Goal: Task Accomplishment & Management: Use online tool/utility

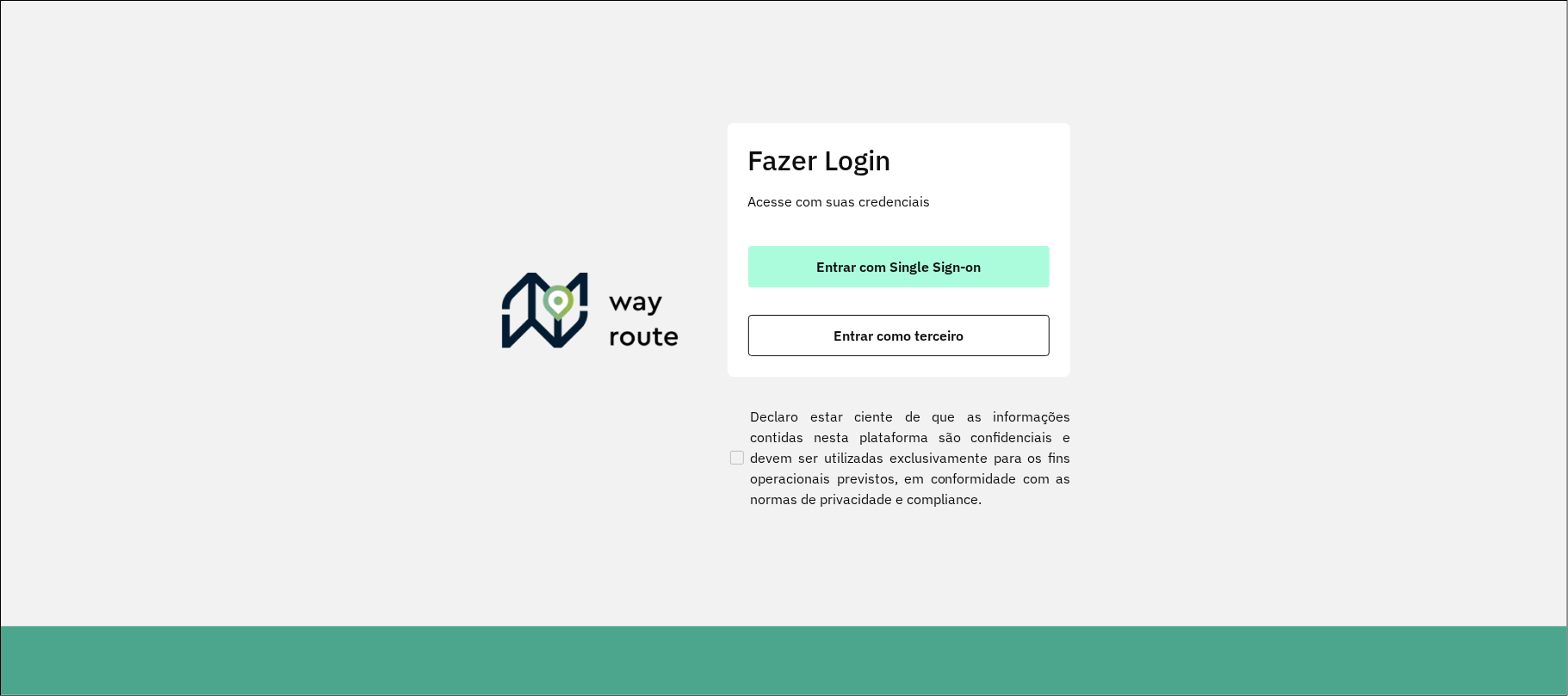
click at [859, 266] on span "Entrar com Single Sign-on" at bounding box center [898, 266] width 165 height 14
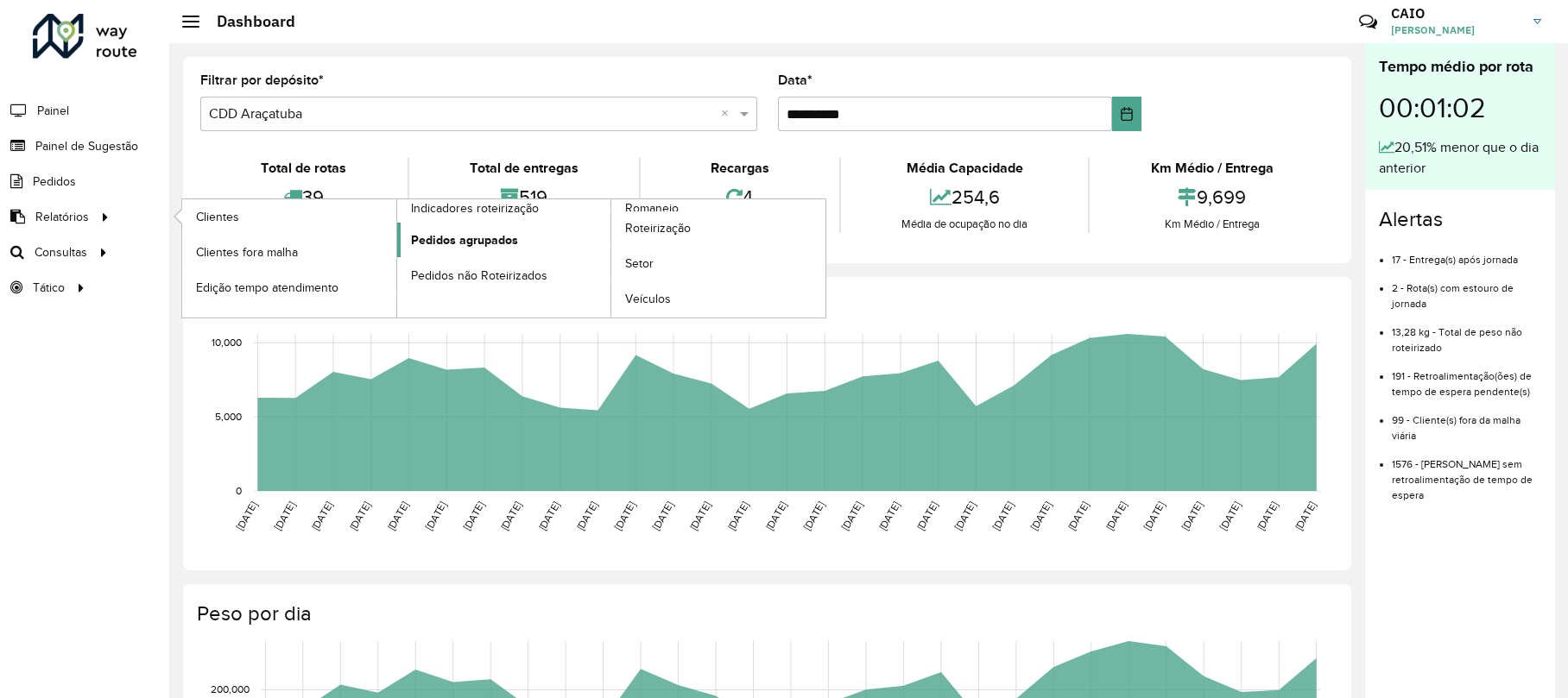
click at [516, 245] on link "Pedidos agrupados" at bounding box center [504, 240] width 214 height 35
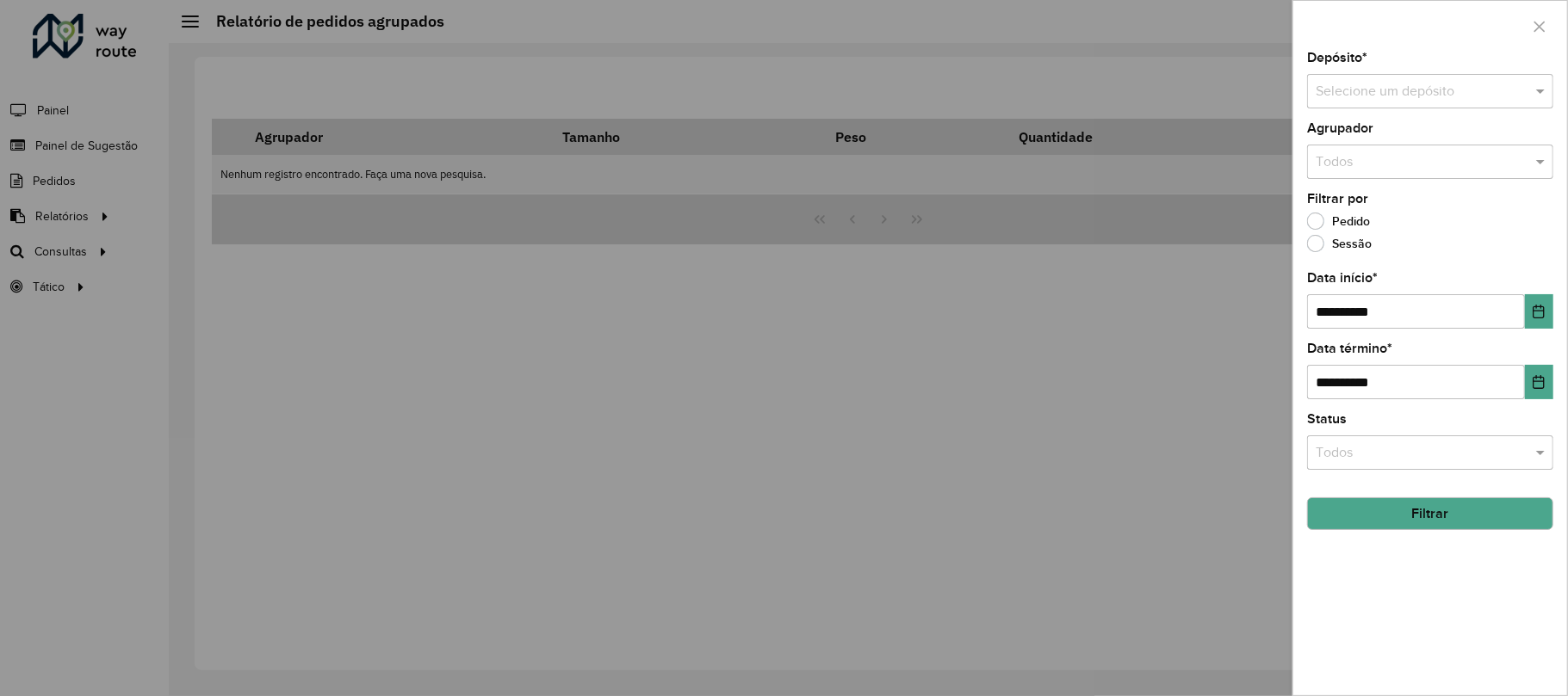
click at [194, 222] on div at bounding box center [784, 348] width 1568 height 696
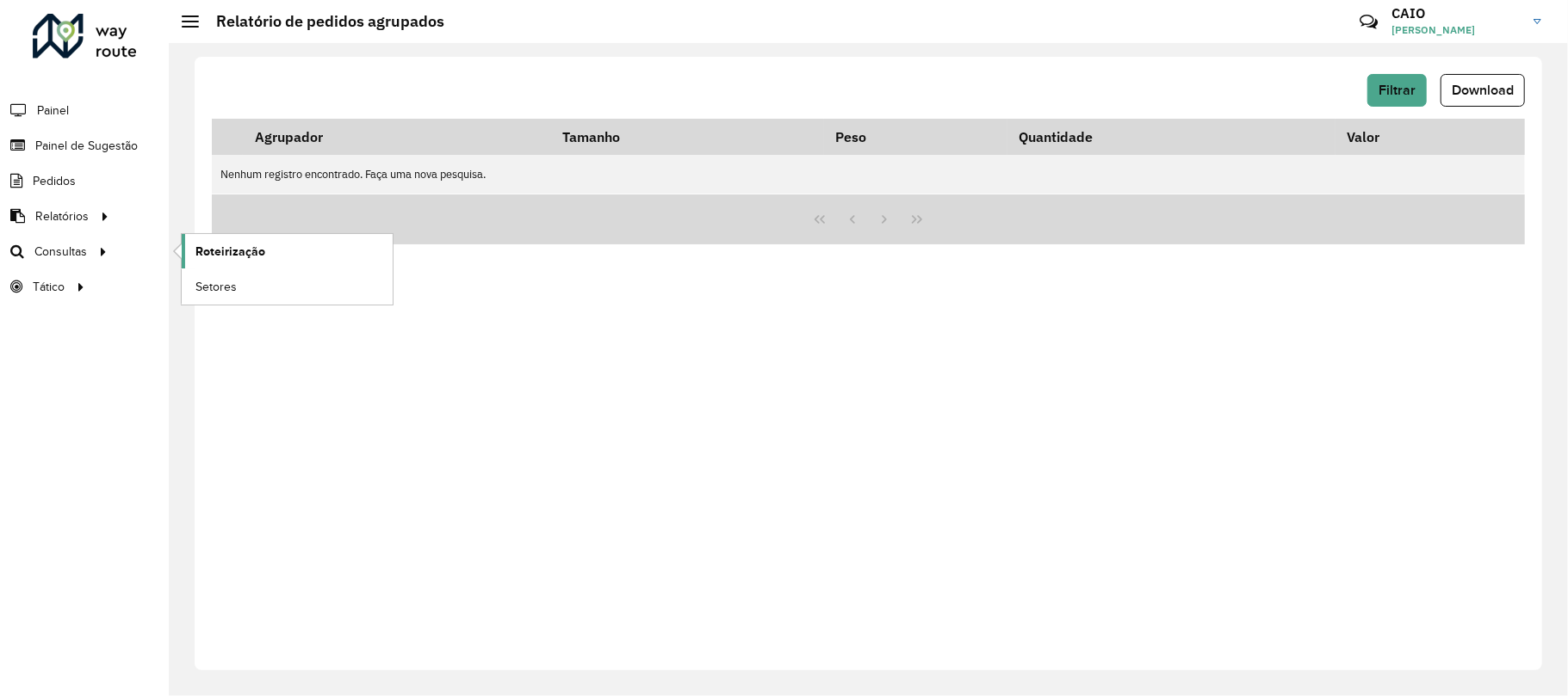
click at [217, 250] on span "Roteirização" at bounding box center [230, 252] width 70 height 18
click at [1413, 86] on span "Filtrar" at bounding box center [1396, 90] width 37 height 15
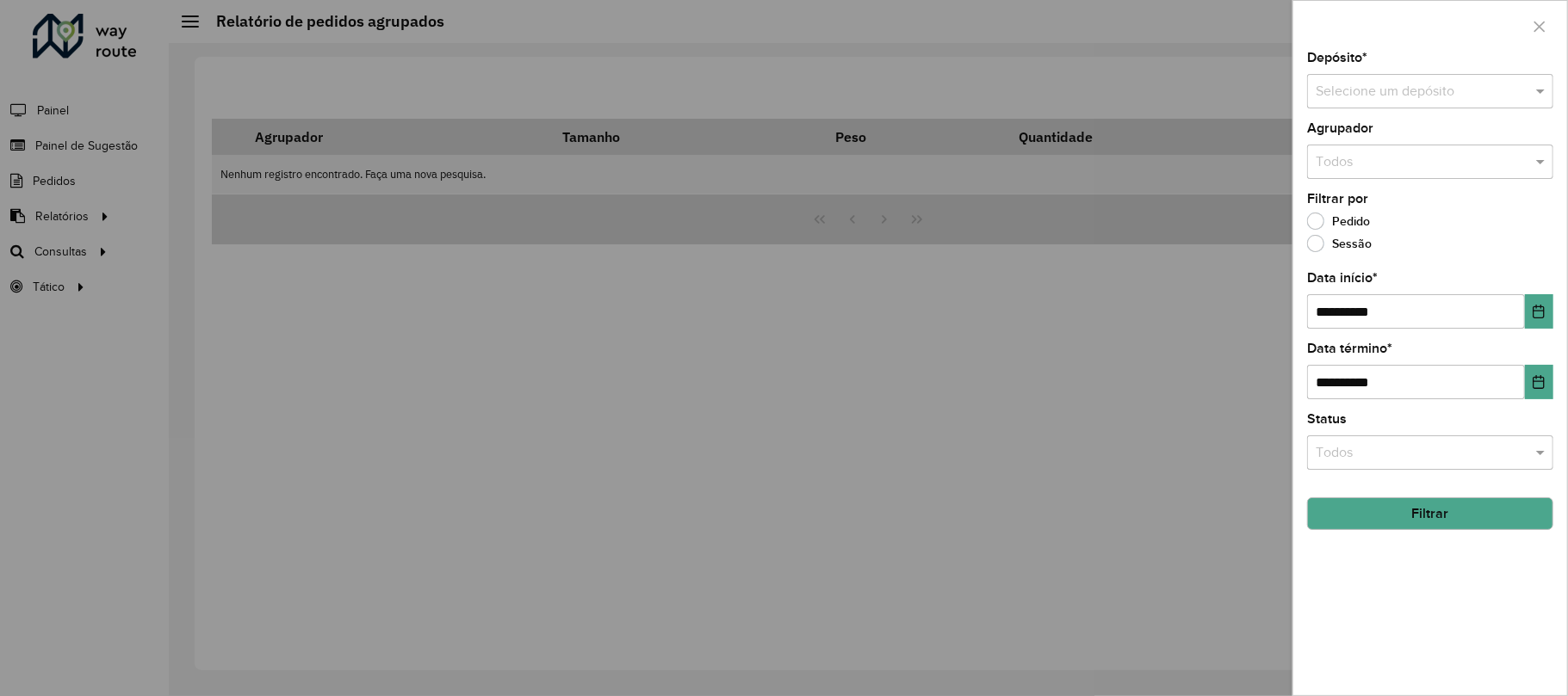
click at [1374, 112] on div "**********" at bounding box center [1430, 373] width 274 height 643
click at [1382, 98] on input "text" at bounding box center [1413, 92] width 195 height 21
click at [1361, 160] on div "CDD Araçatuba" at bounding box center [1431, 170] width 244 height 29
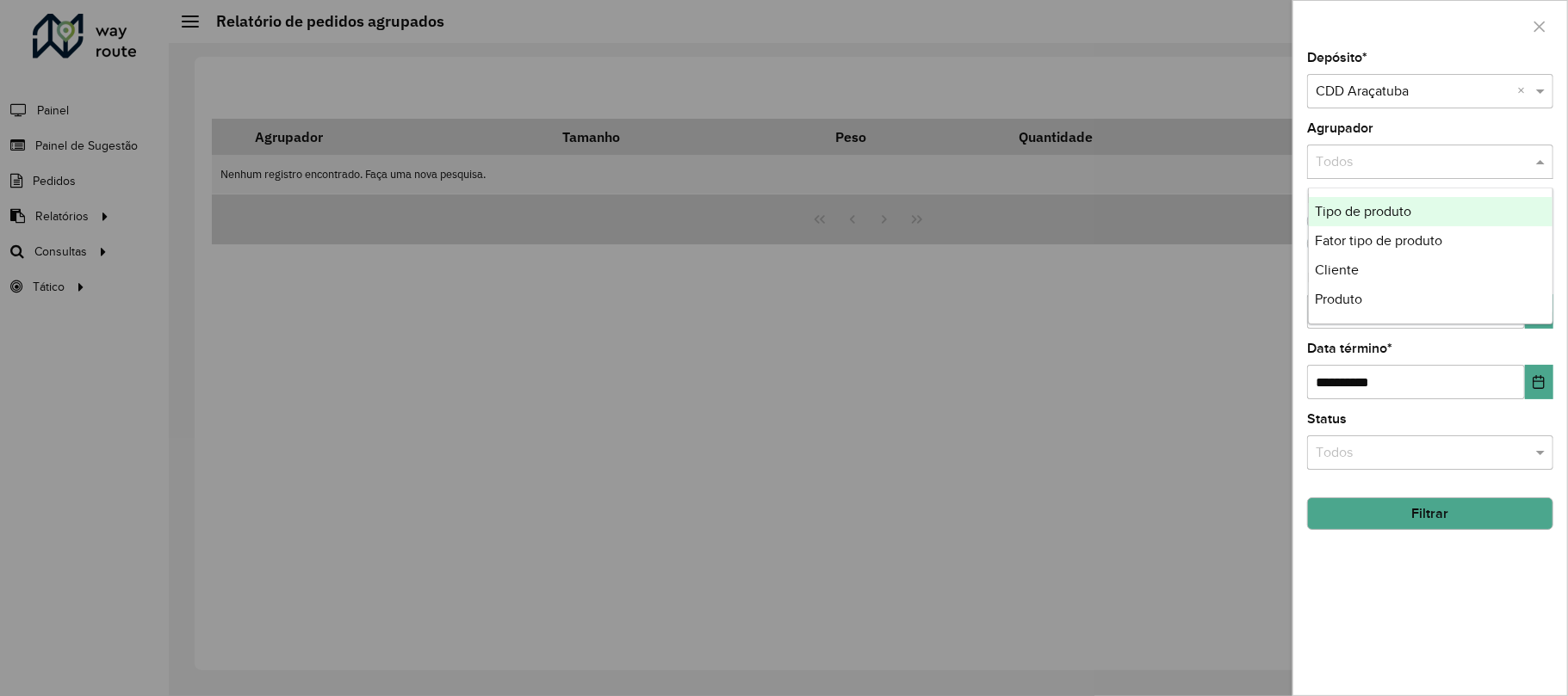
click at [1372, 160] on input "text" at bounding box center [1413, 163] width 195 height 21
click at [1371, 269] on div "Cliente" at bounding box center [1431, 270] width 244 height 29
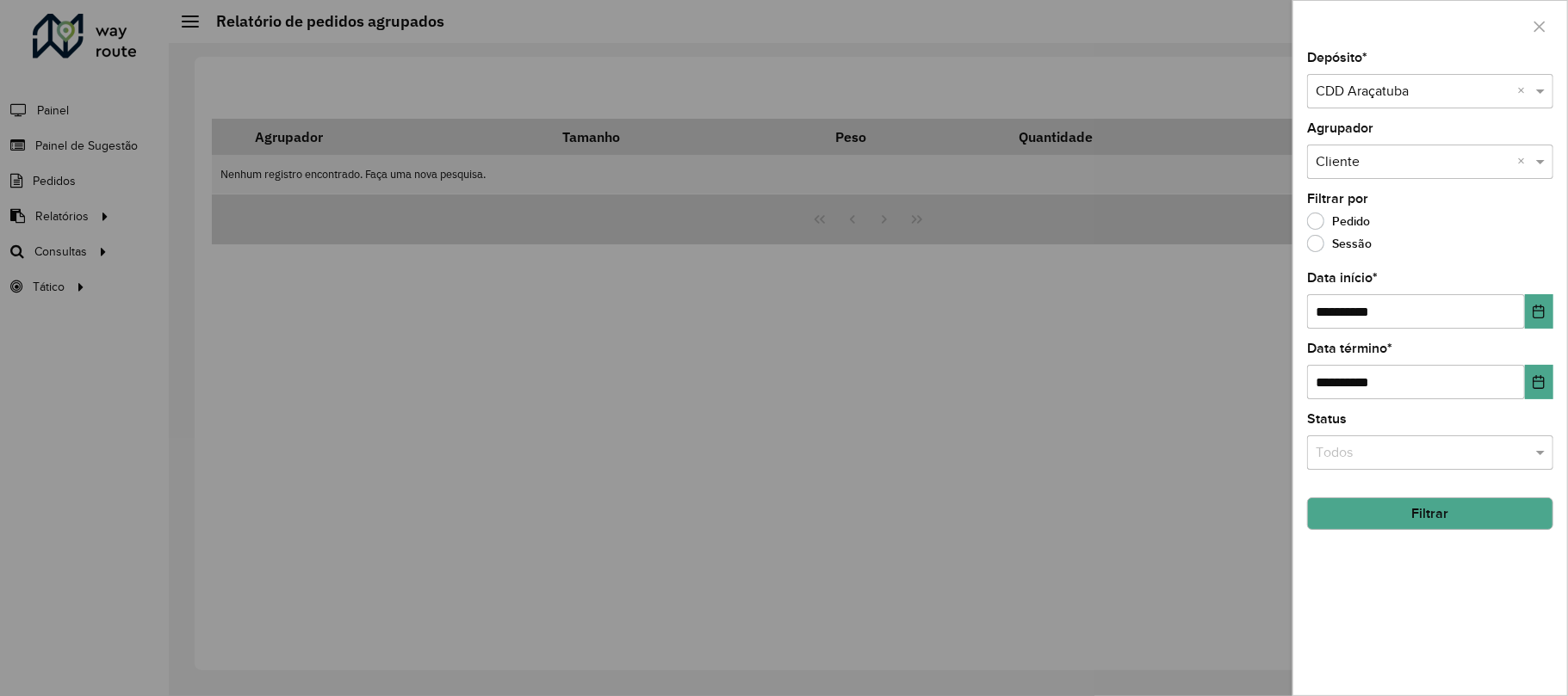
click at [1409, 145] on div "Todos × Cliente ×" at bounding box center [1430, 162] width 246 height 35
click at [1394, 243] on span "Fator tipo de produto" at bounding box center [1379, 241] width 127 height 15
click at [1377, 506] on button "Filtrar" at bounding box center [1430, 513] width 246 height 33
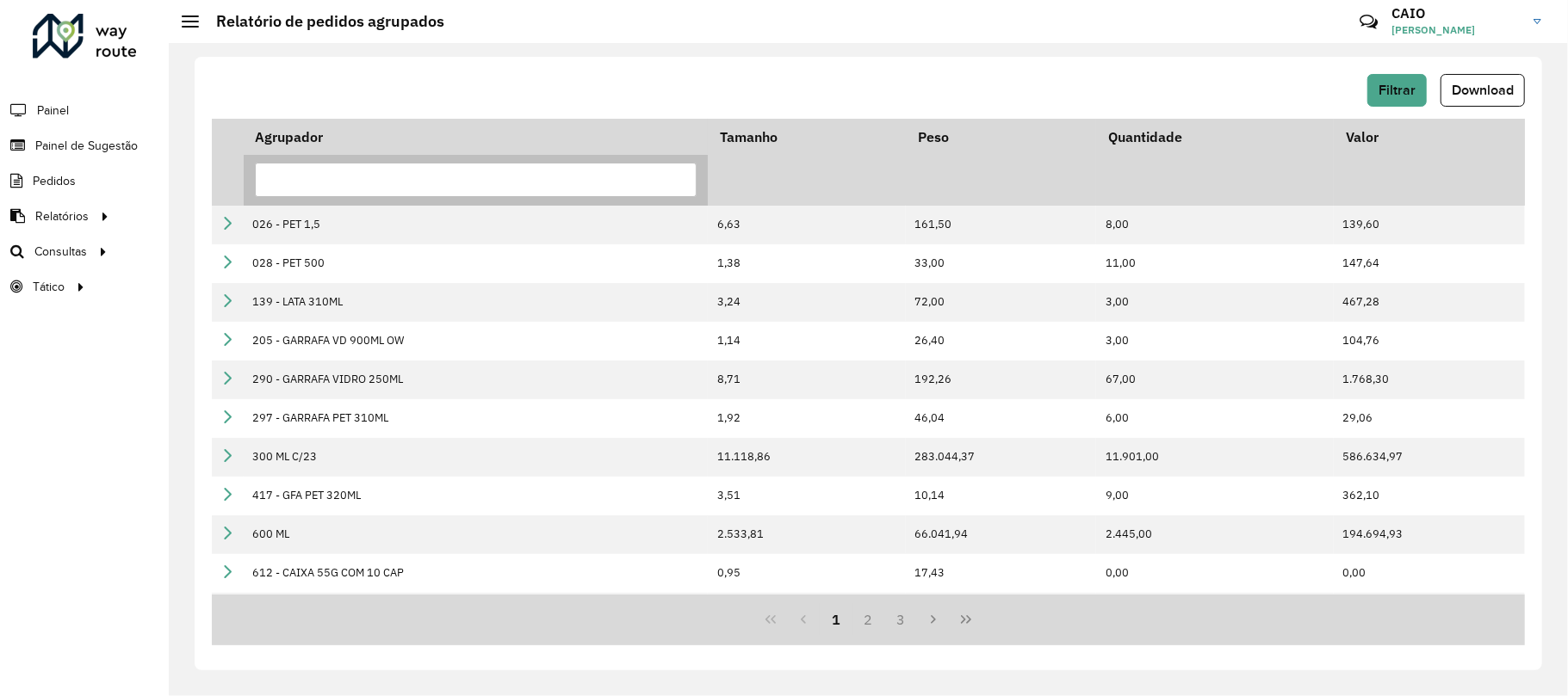
click at [452, 171] on input "text" at bounding box center [475, 180] width 442 height 35
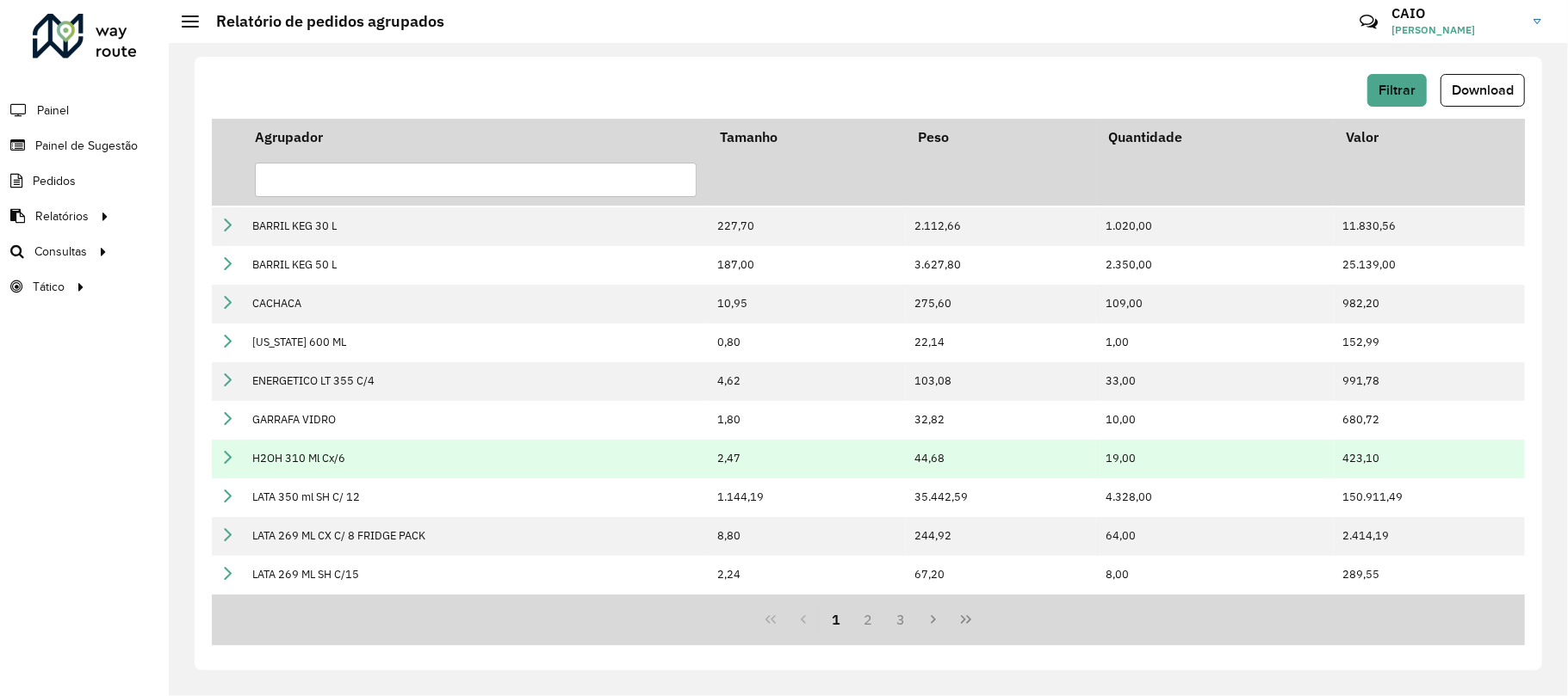
scroll to position [155, 0]
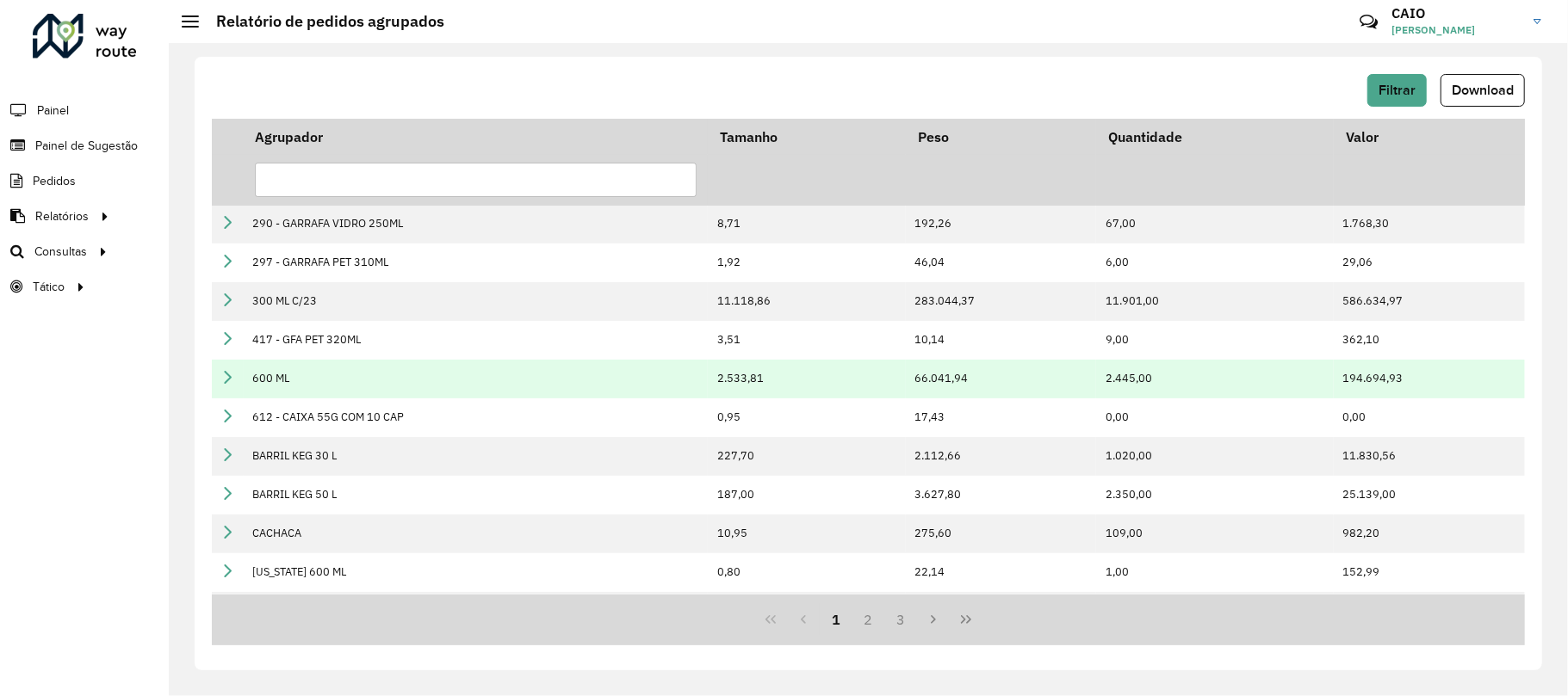
click at [235, 383] on td at bounding box center [227, 379] width 32 height 39
click at [229, 377] on icon at bounding box center [226, 376] width 14 height 14
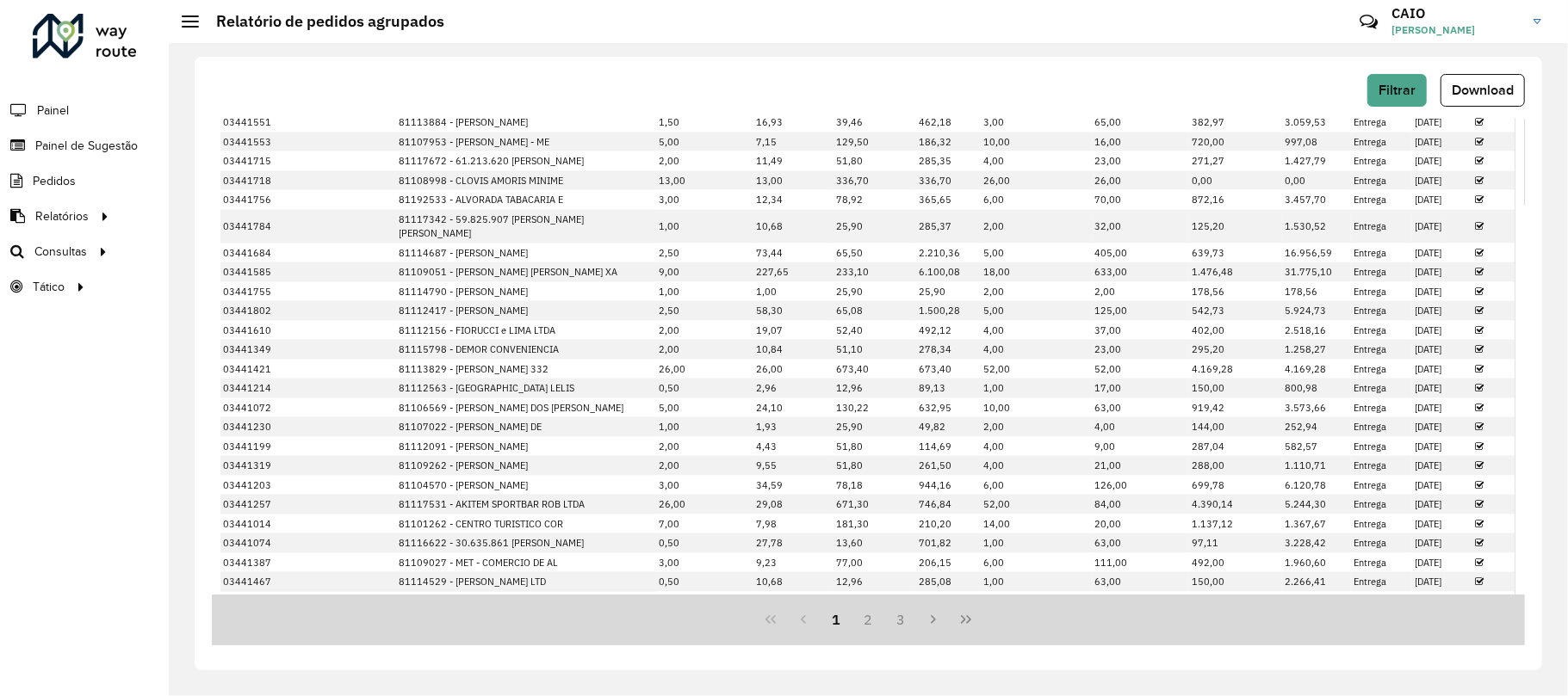
scroll to position [0, 0]
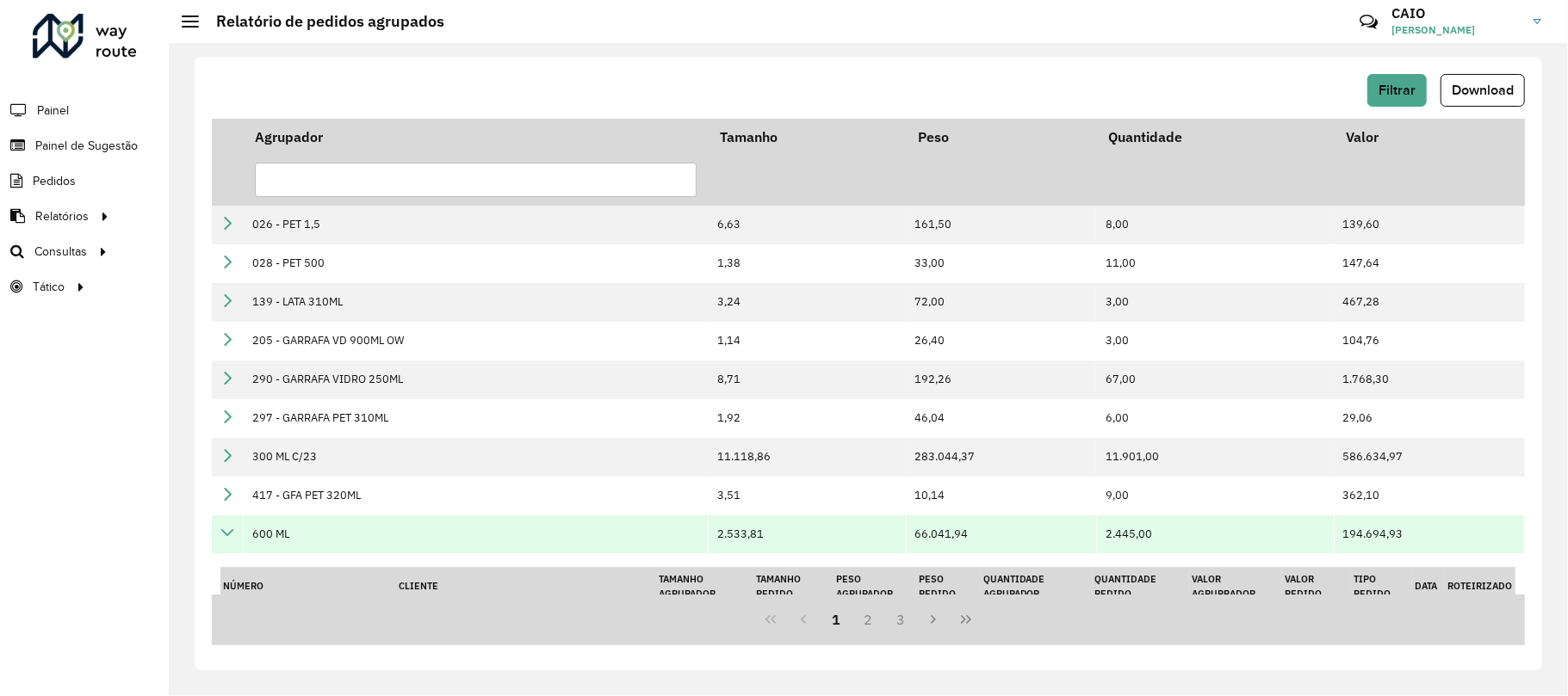
click at [232, 541] on link at bounding box center [226, 535] width 14 height 15
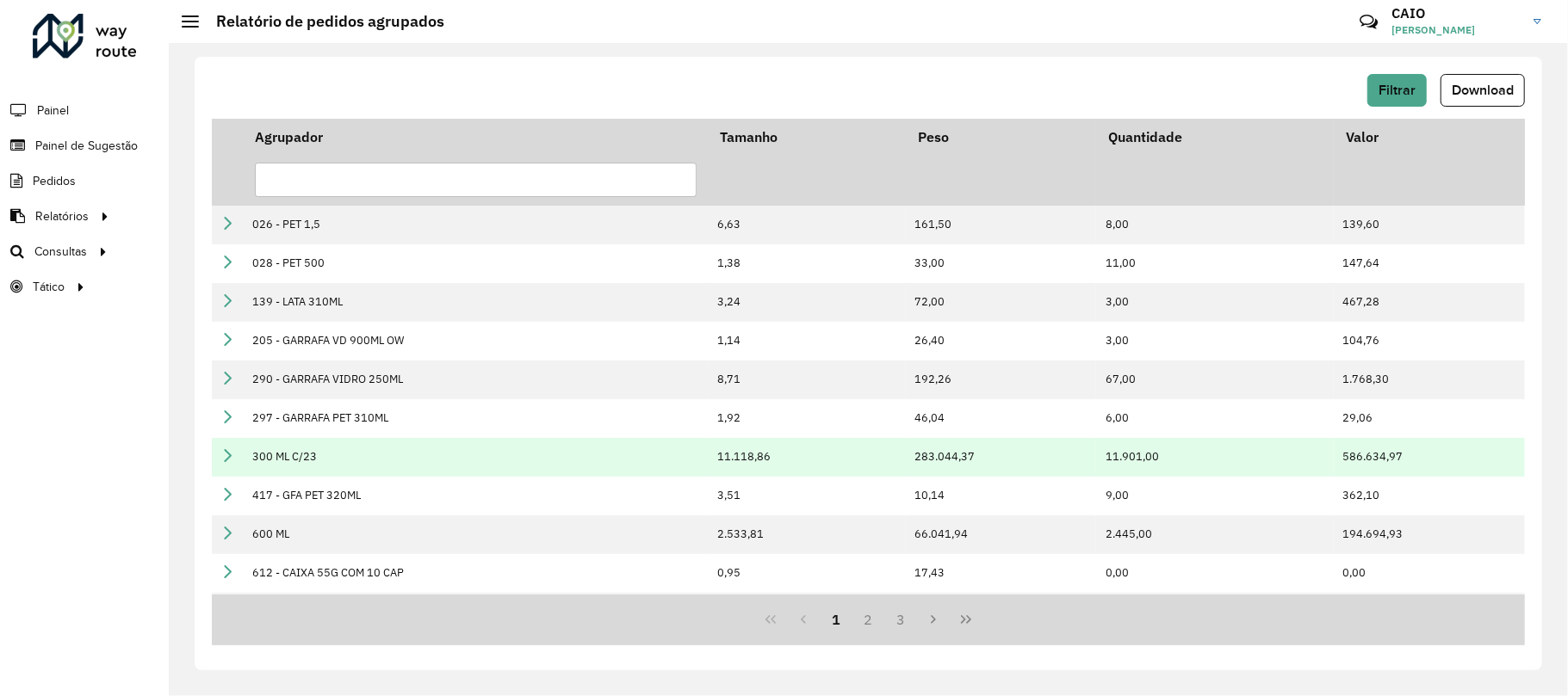
scroll to position [114, 0]
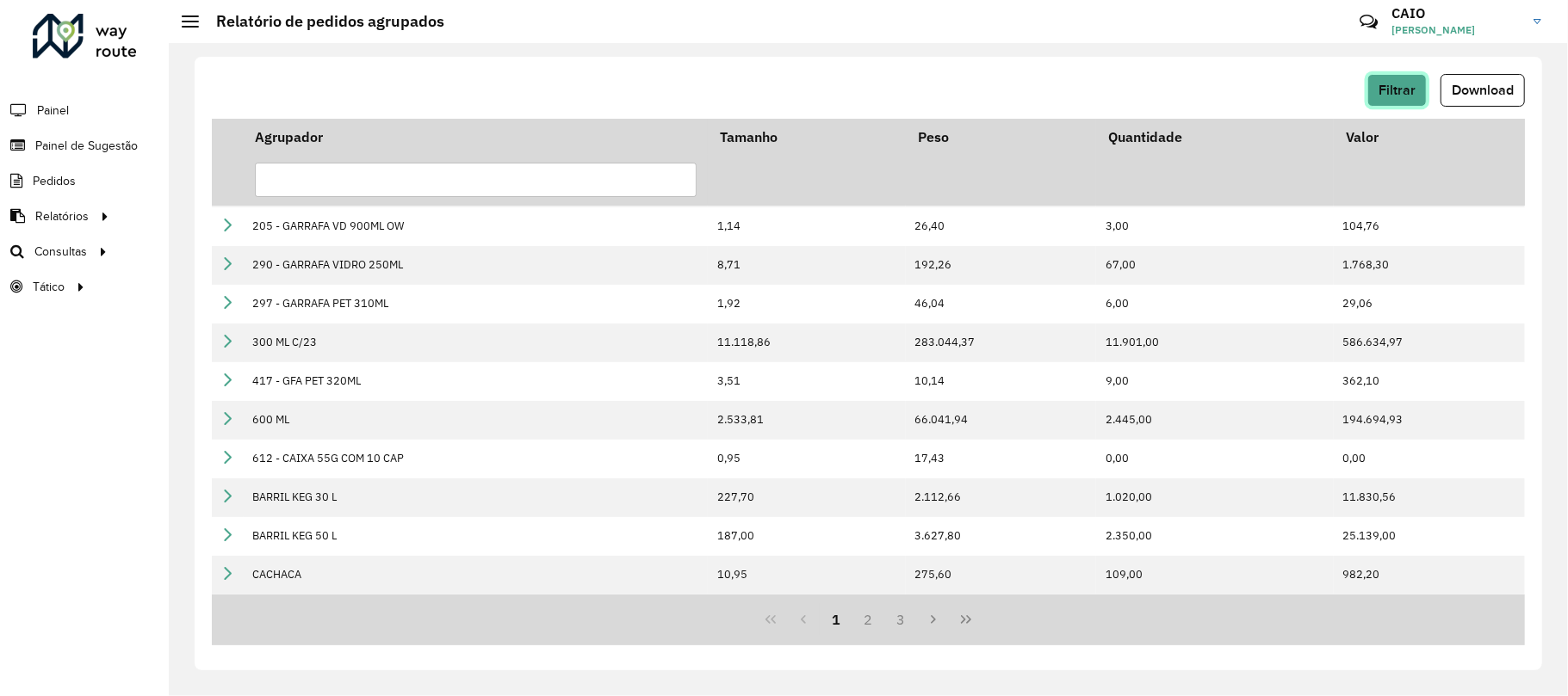
click at [1413, 83] on span "Filtrar" at bounding box center [1396, 90] width 37 height 15
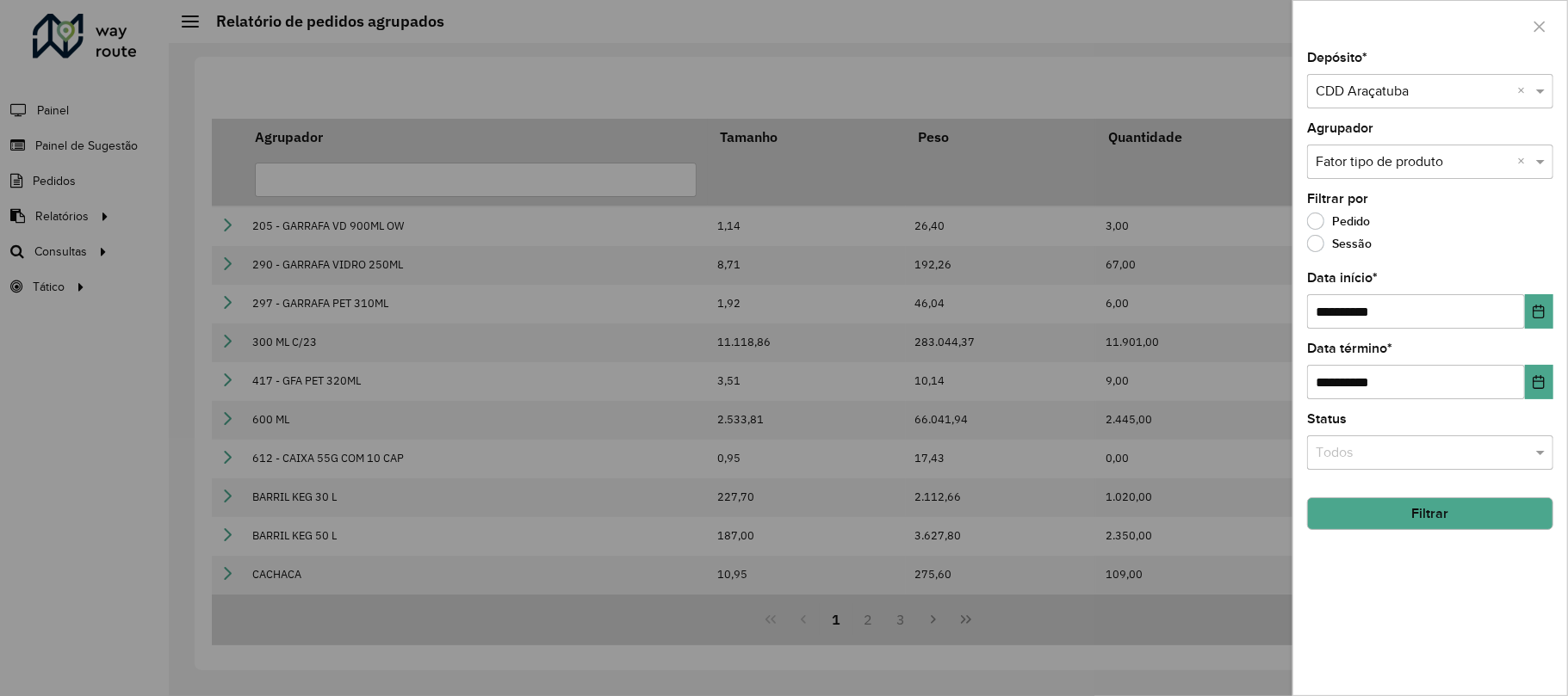
click at [1381, 164] on input "text" at bounding box center [1413, 163] width 195 height 21
click at [1355, 260] on div "Produto" at bounding box center [1431, 270] width 244 height 29
click at [1398, 499] on button "Filtrar" at bounding box center [1430, 513] width 246 height 33
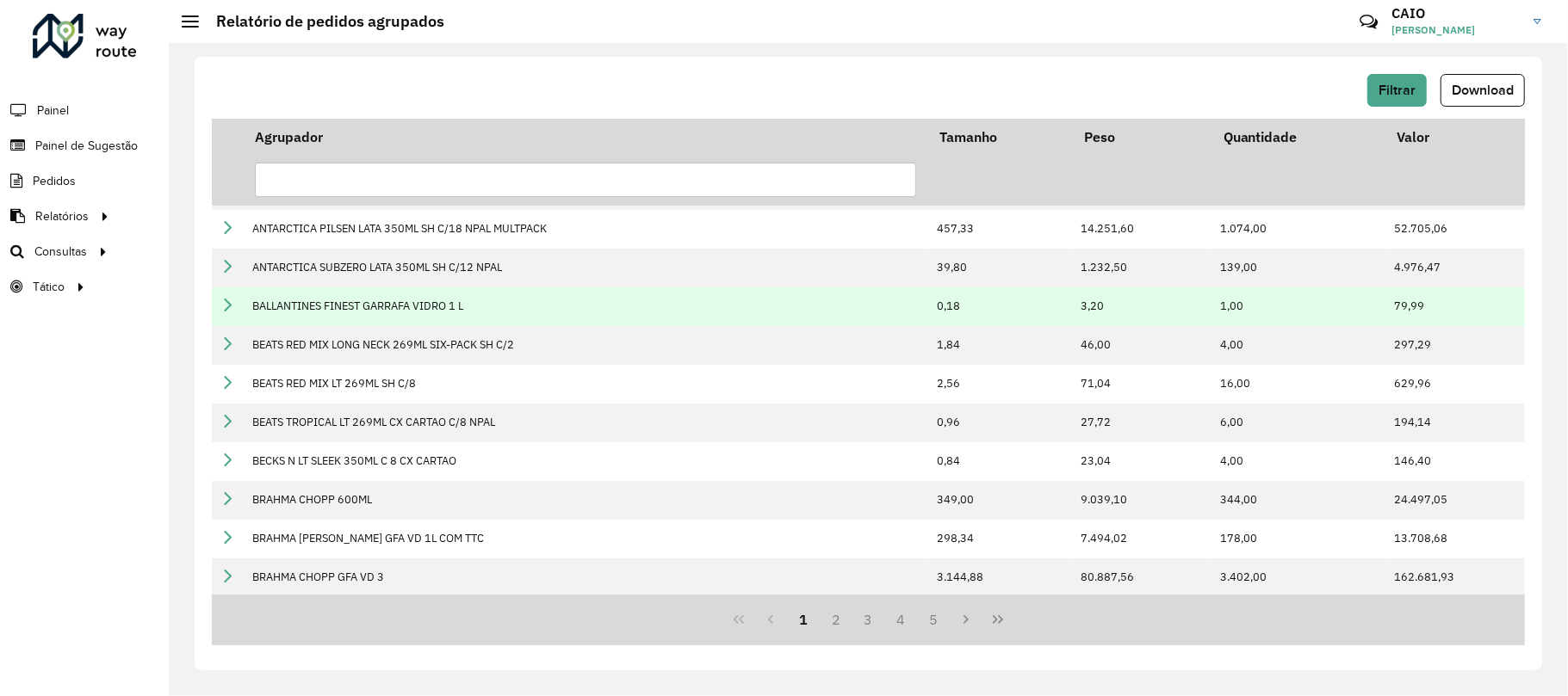
scroll to position [385, 0]
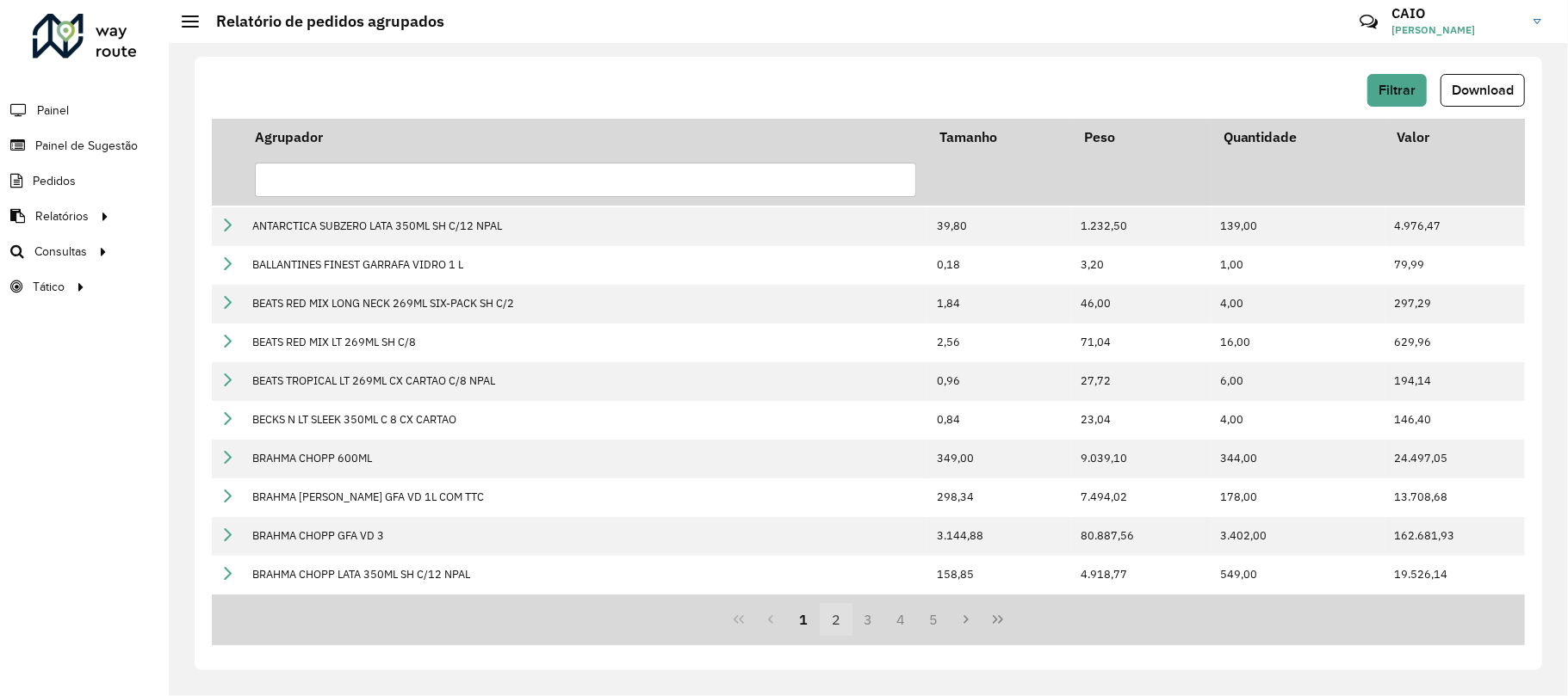
click at [834, 630] on button "2" at bounding box center [836, 620] width 33 height 33
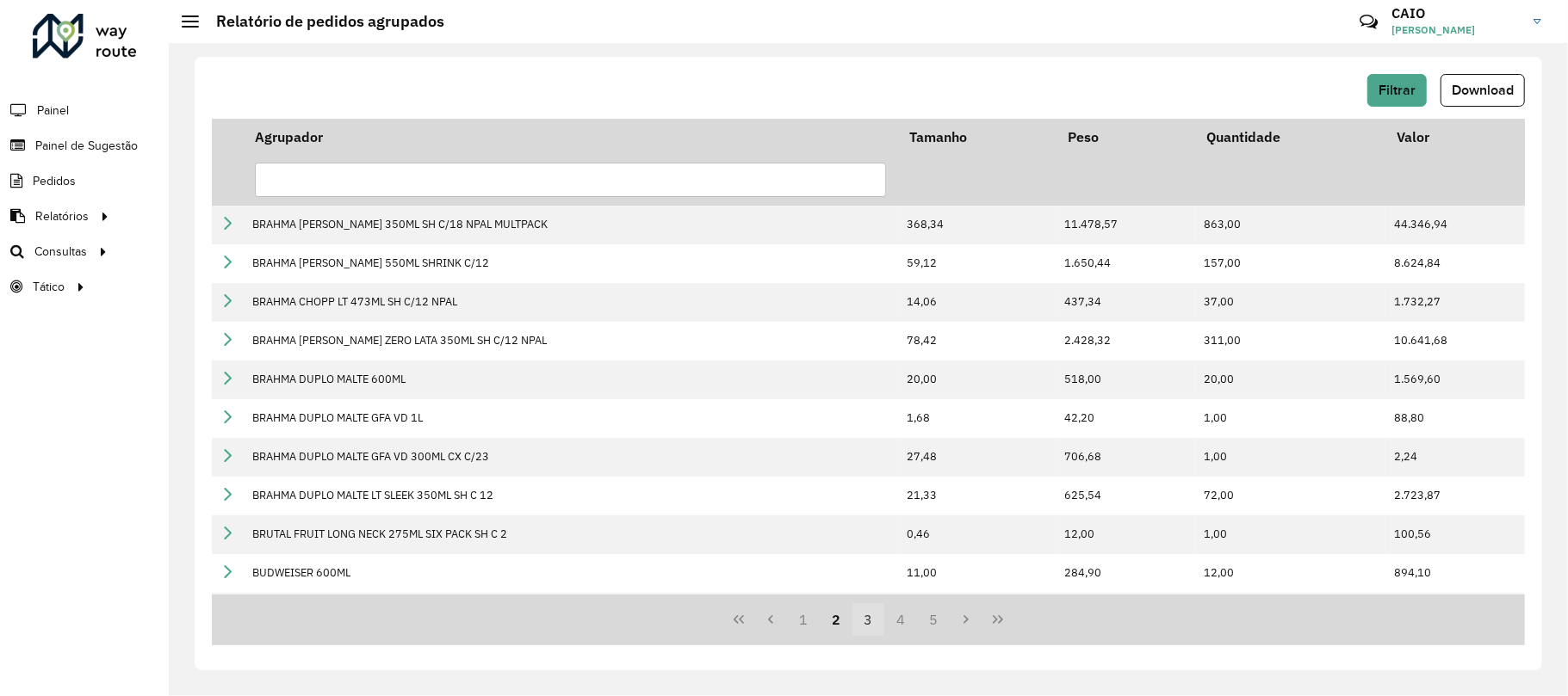
click at [862, 628] on button "3" at bounding box center [869, 620] width 33 height 33
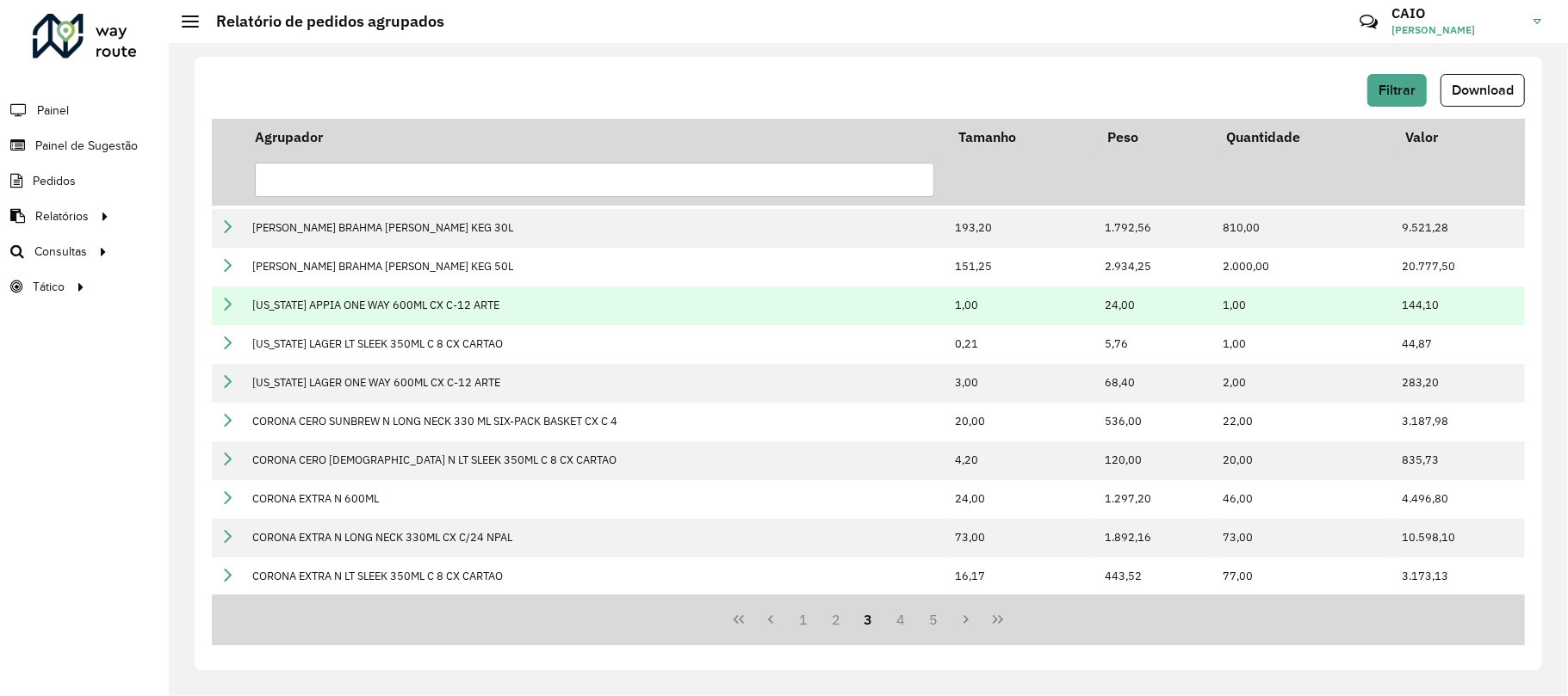
scroll to position [344, 0]
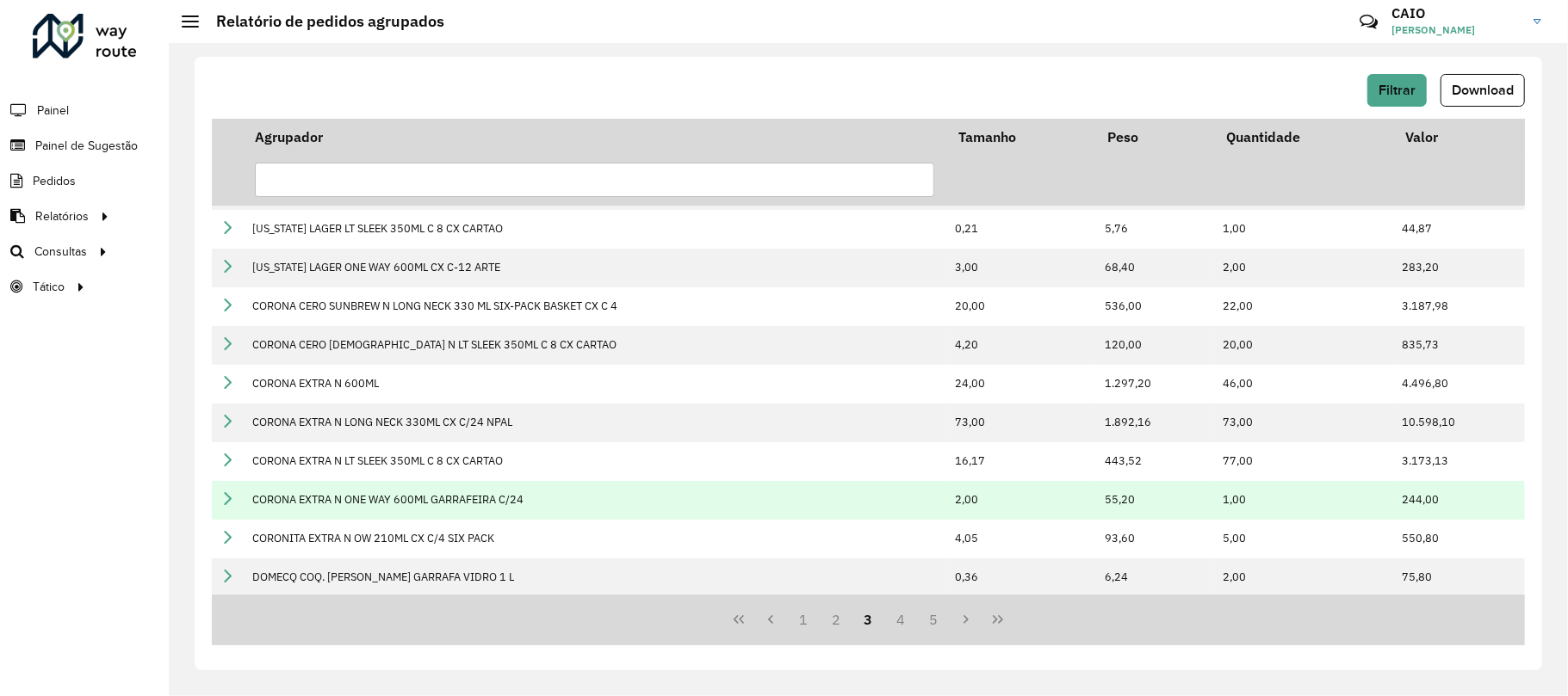
click at [968, 494] on td "2,00" at bounding box center [1021, 500] width 149 height 39
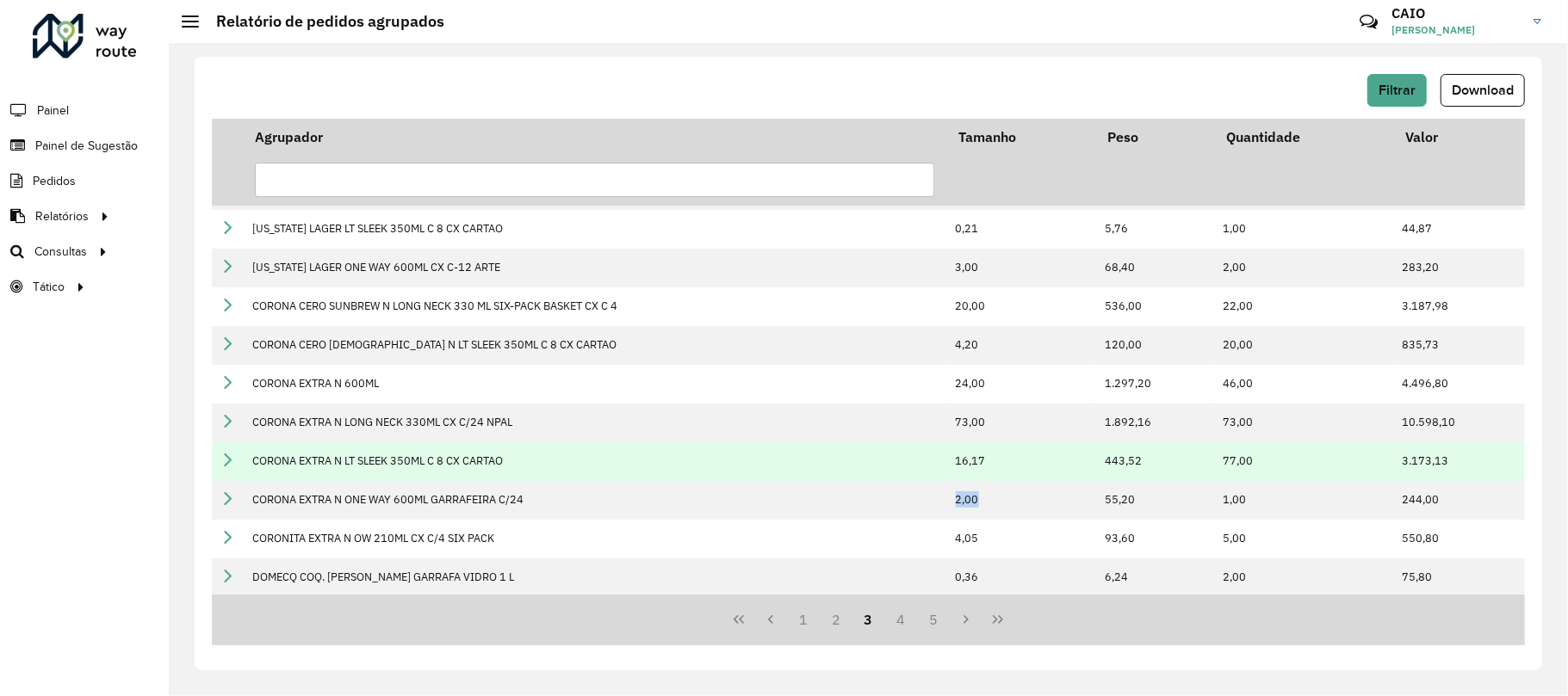
scroll to position [385, 0]
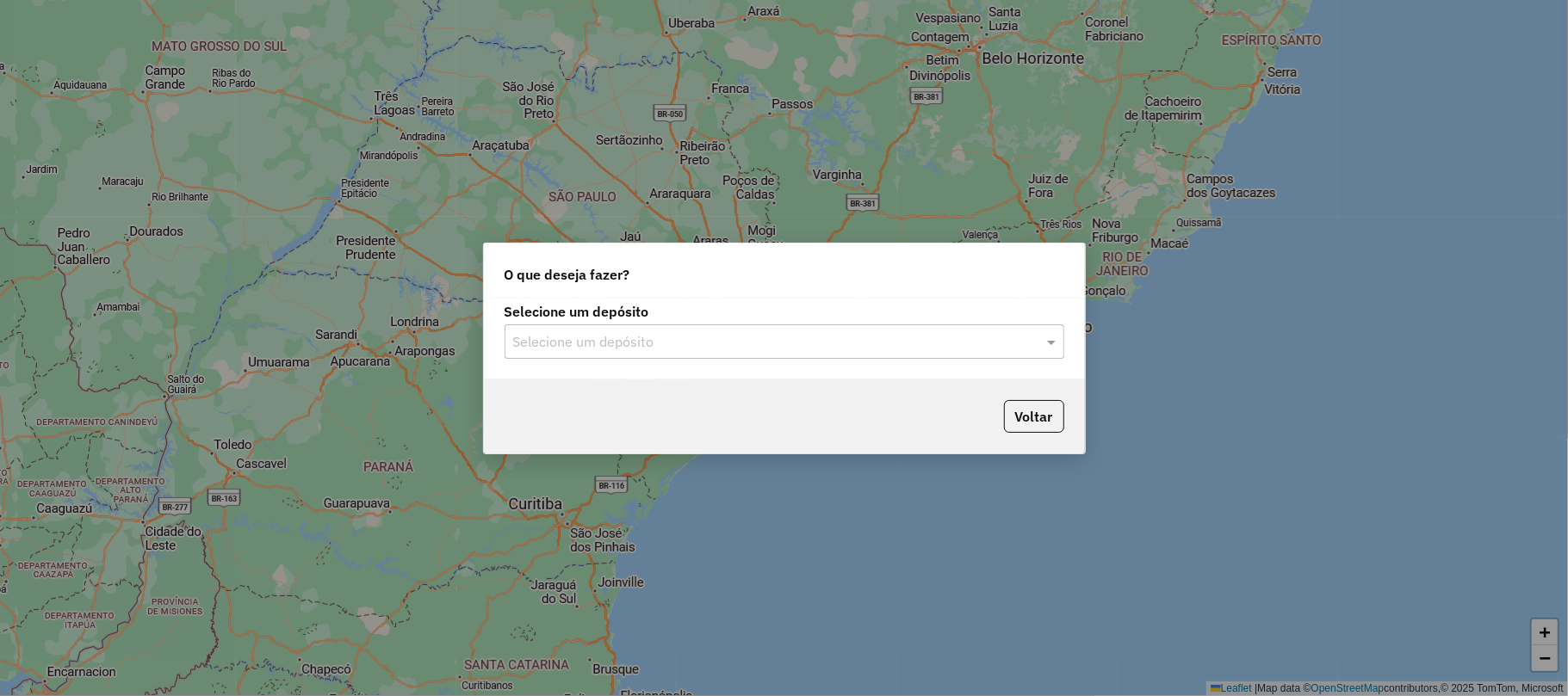
click at [635, 343] on input "text" at bounding box center [767, 343] width 508 height 21
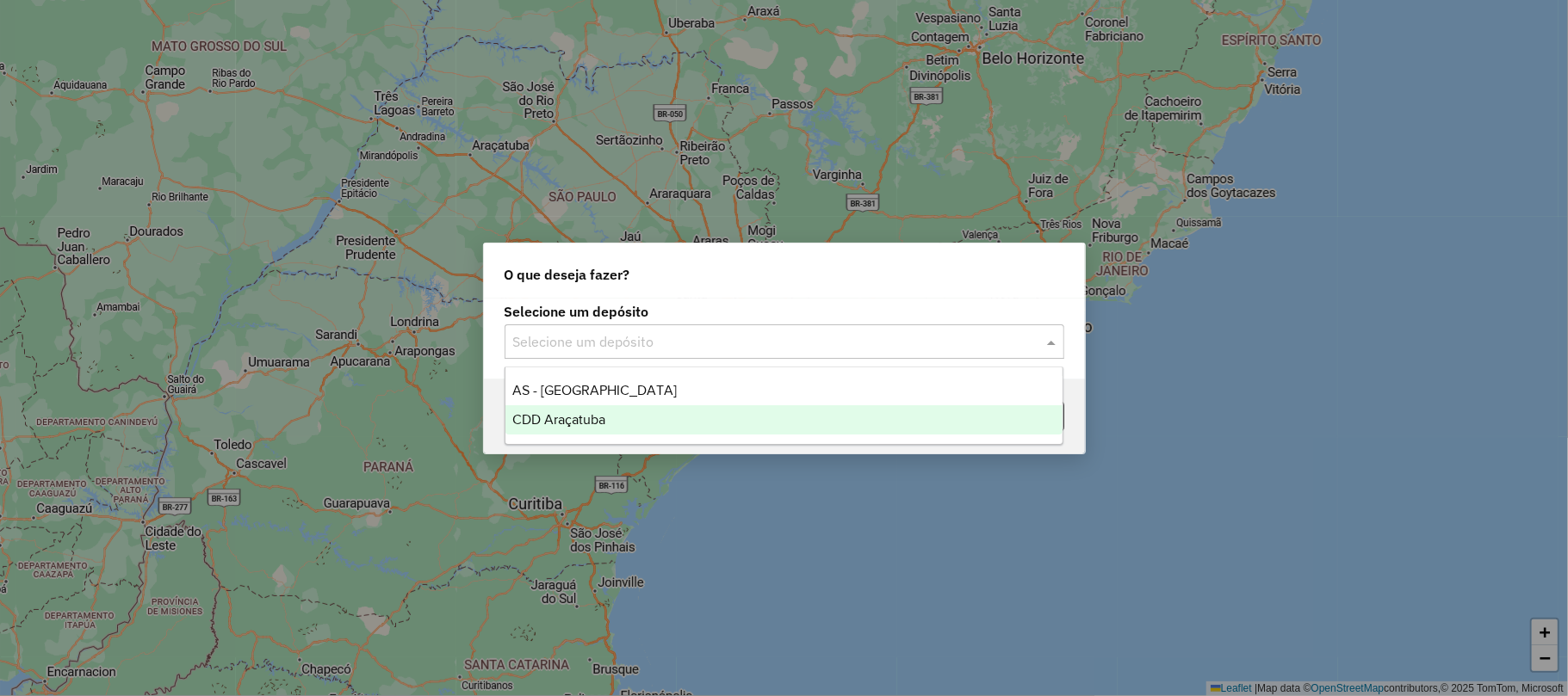
click at [603, 411] on div "CDD Araçatuba" at bounding box center [784, 420] width 557 height 29
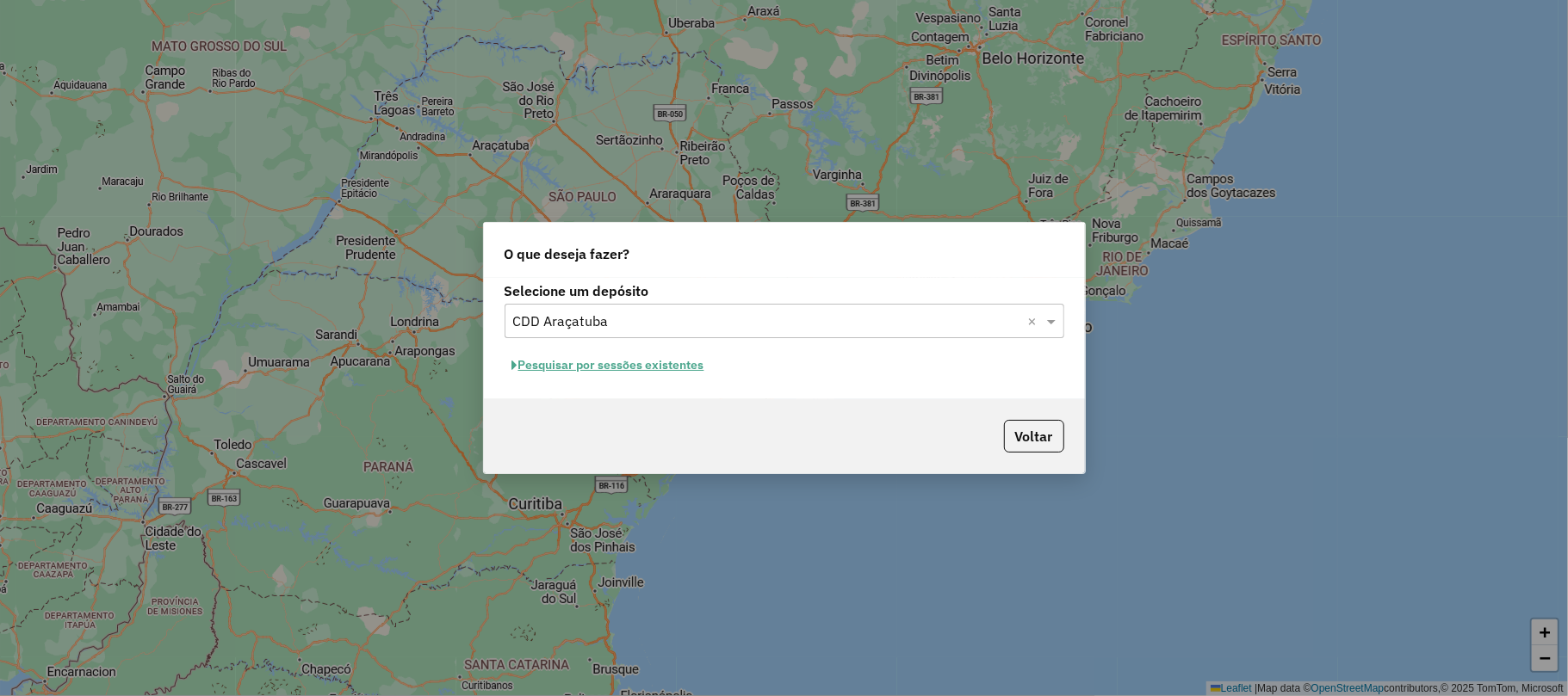
click at [614, 369] on button "Pesquisar por sessões existentes" at bounding box center [608, 364] width 207 height 26
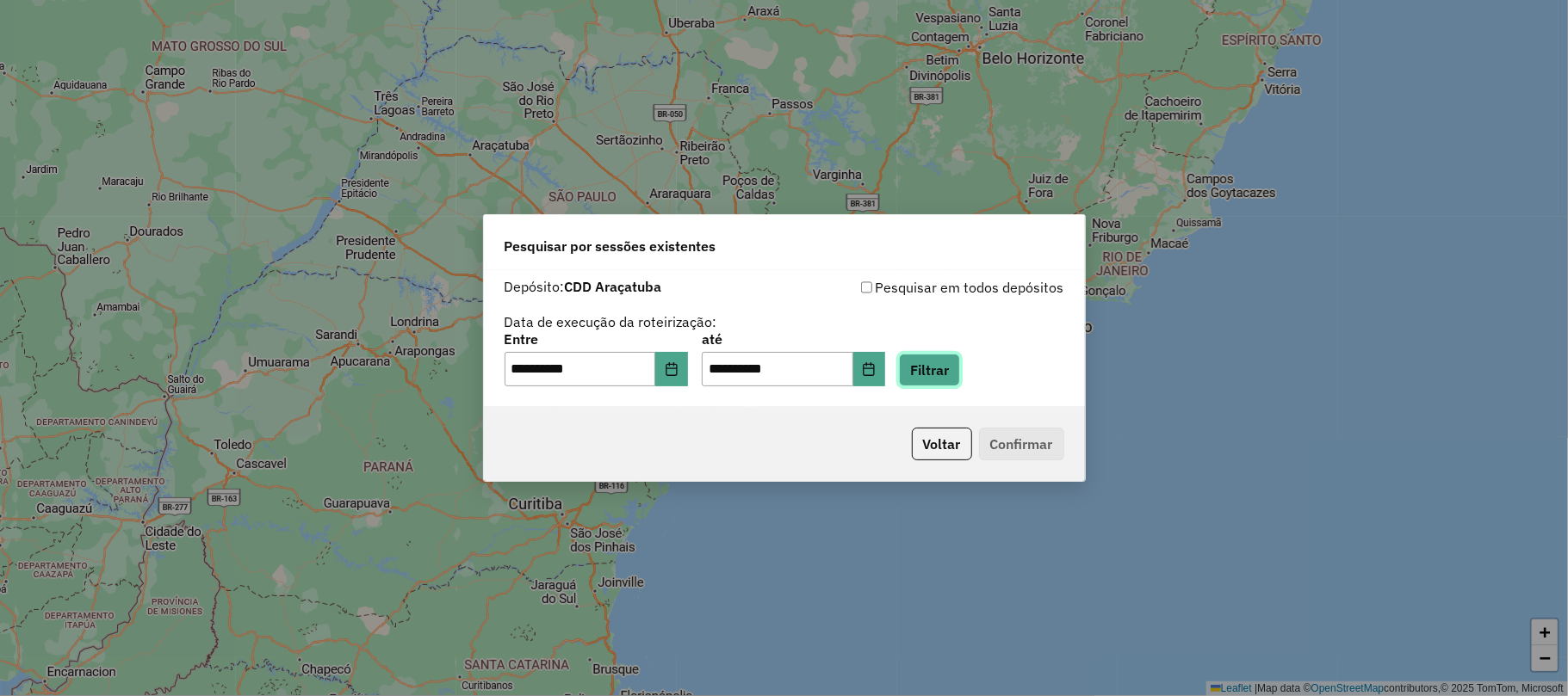
click at [934, 366] on button "Filtrar" at bounding box center [929, 370] width 61 height 33
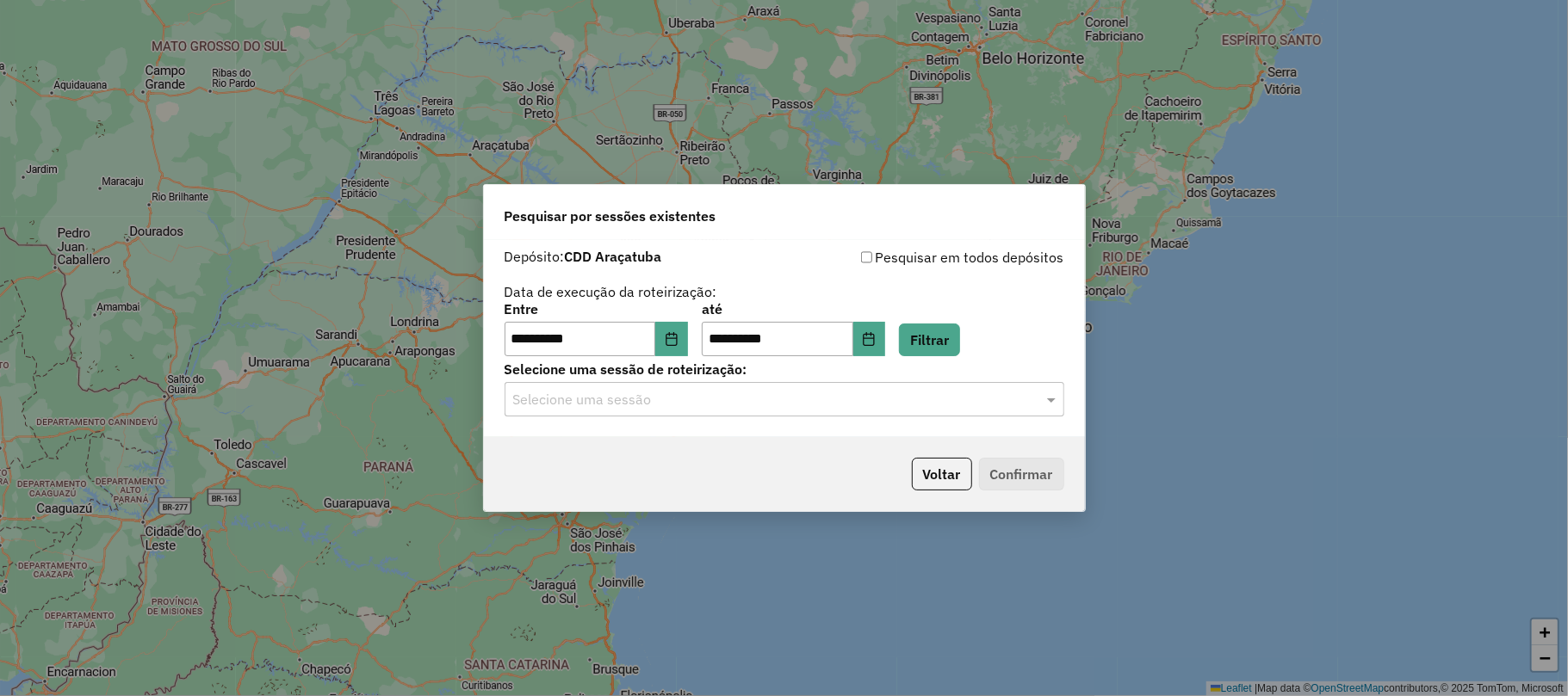
click at [622, 398] on input "text" at bounding box center [767, 400] width 508 height 21
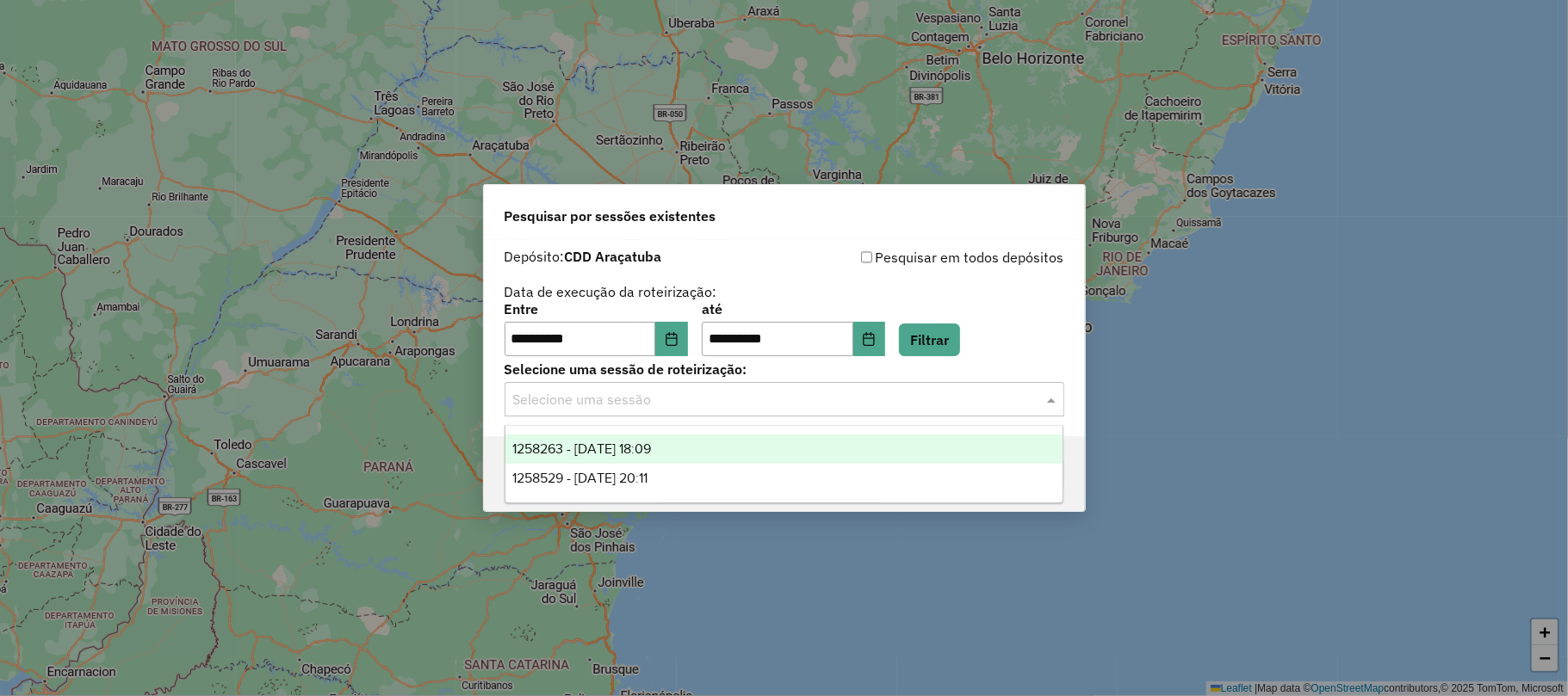
click at [641, 459] on div "1258263 - 03/09/2025 18:09" at bounding box center [784, 449] width 557 height 29
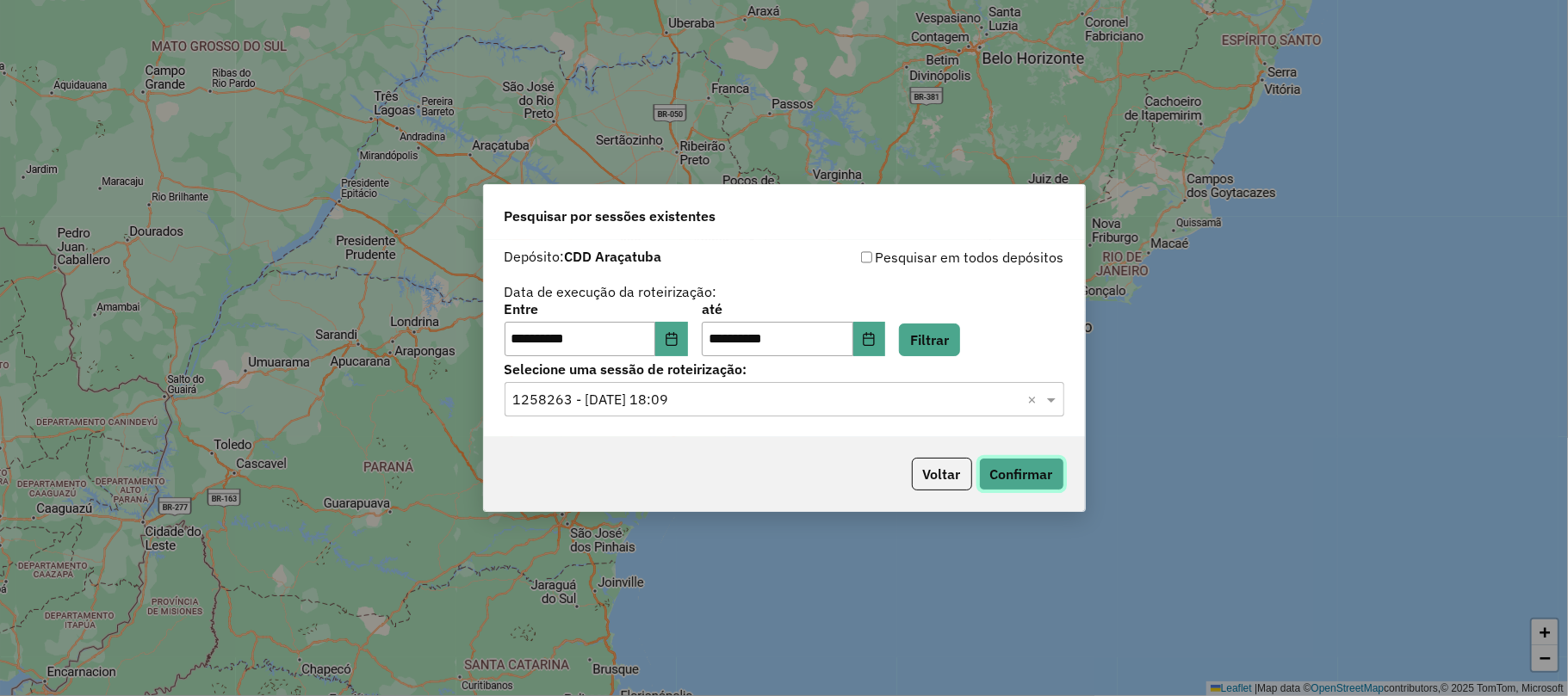
click at [1038, 469] on button "Confirmar" at bounding box center [1022, 474] width 85 height 33
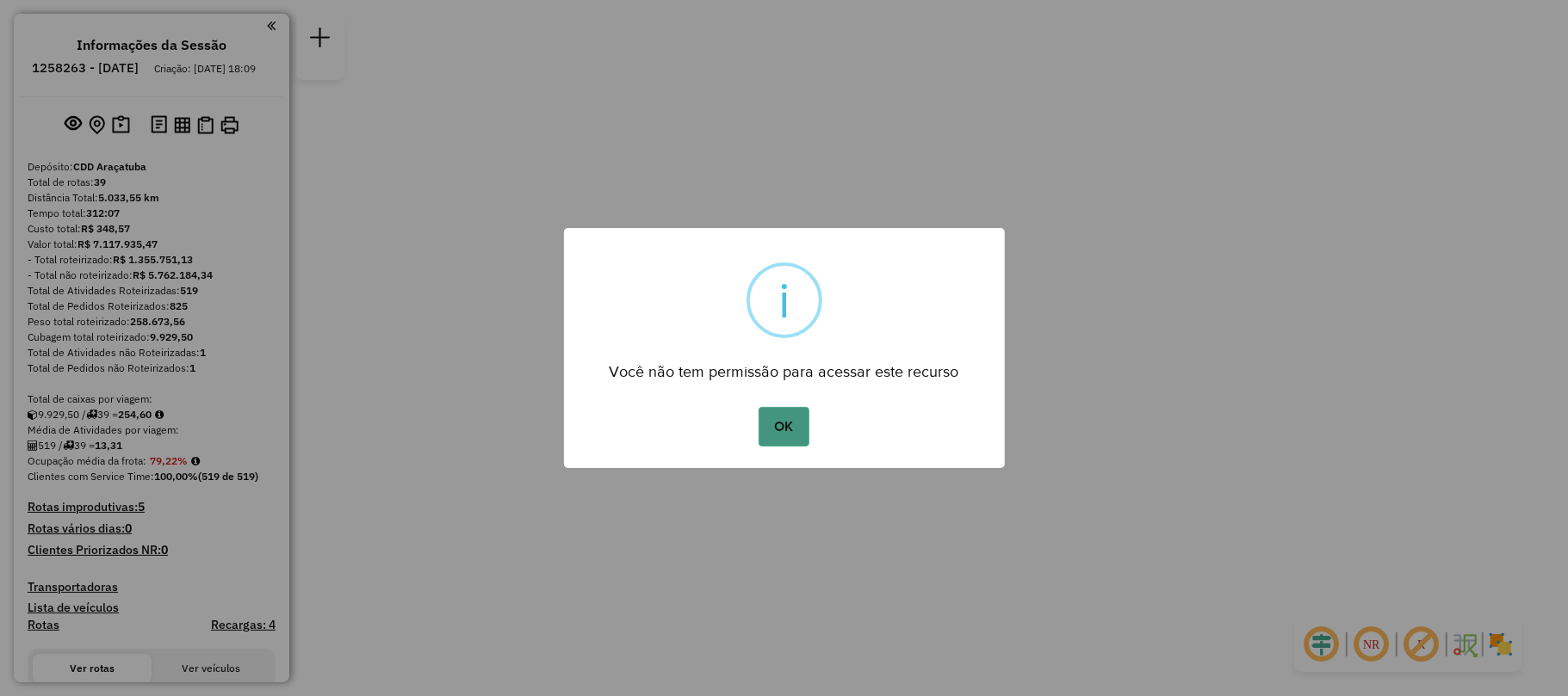
click at [786, 424] on button "OK" at bounding box center [784, 427] width 51 height 40
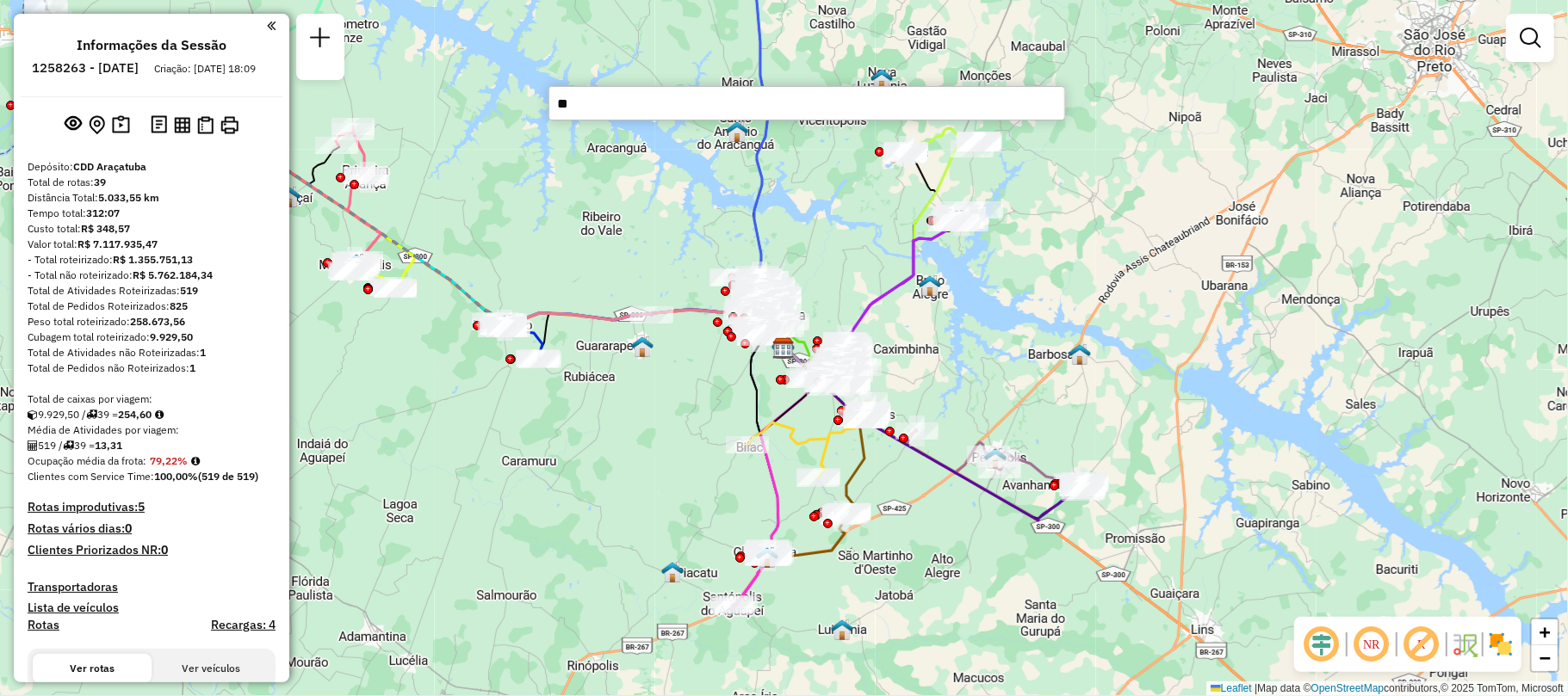
type input "***"
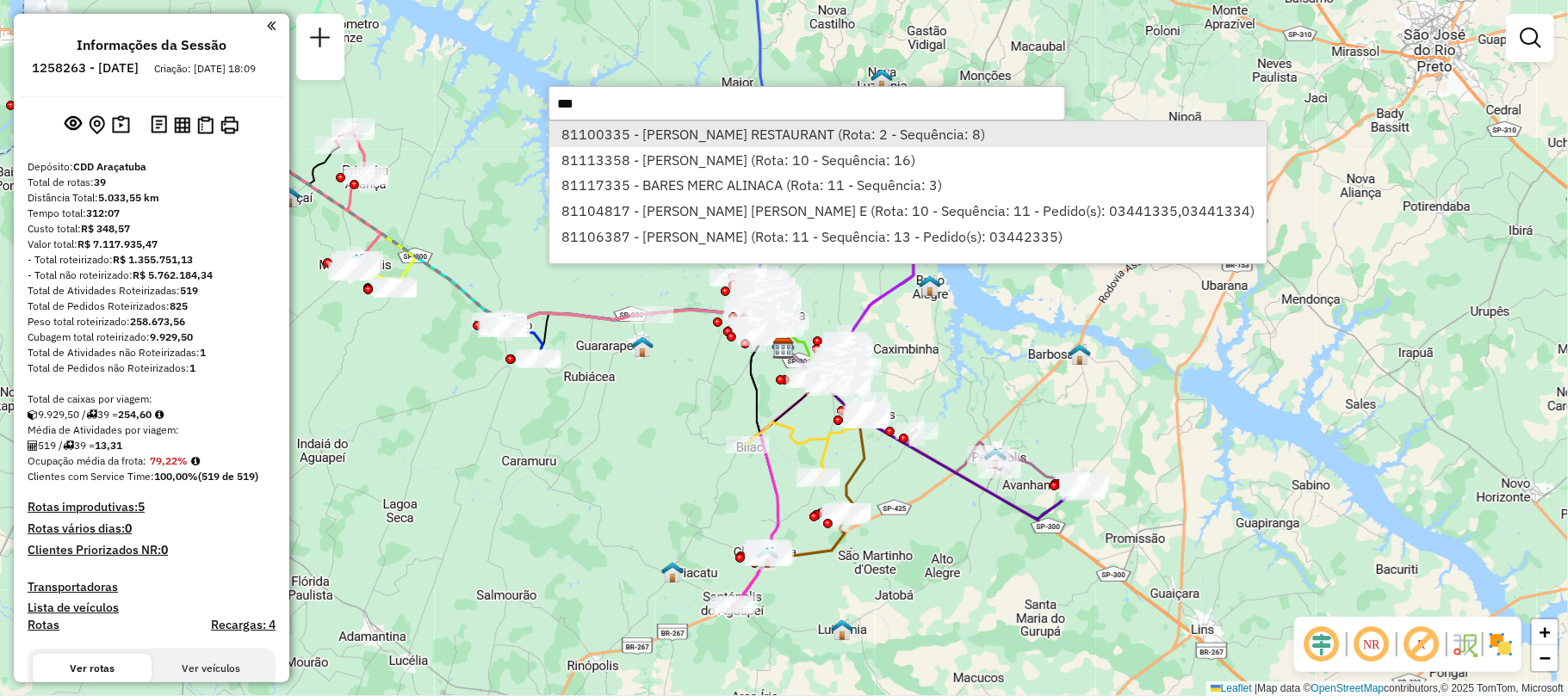
click at [678, 133] on li "81100335 - [PERSON_NAME] RESTAURANT (Rota: 2 - Sequência: 8)" at bounding box center [907, 134] width 716 height 25
select select "**********"
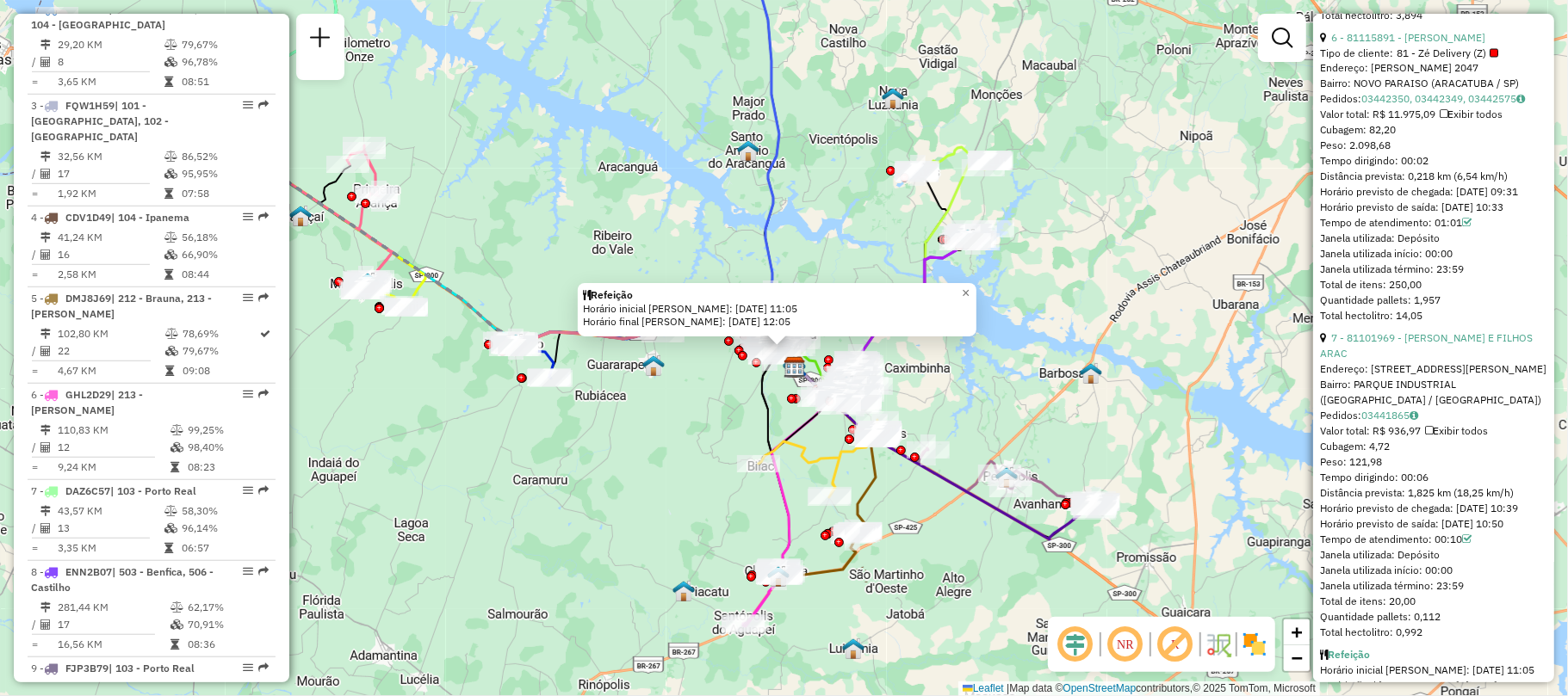
scroll to position [2754, 0]
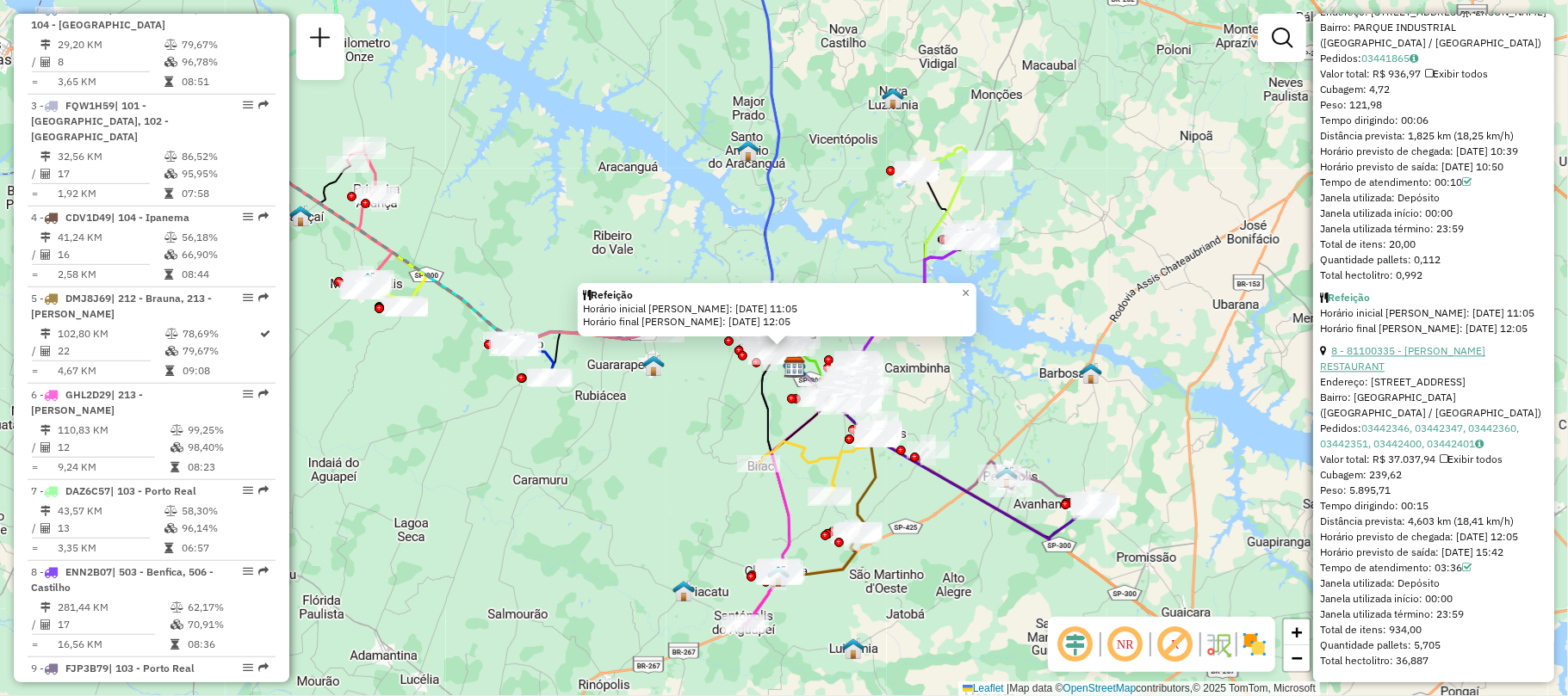
click at [1419, 360] on link "8 - 81100335 - [PERSON_NAME] RESTAURANT" at bounding box center [1403, 358] width 165 height 28
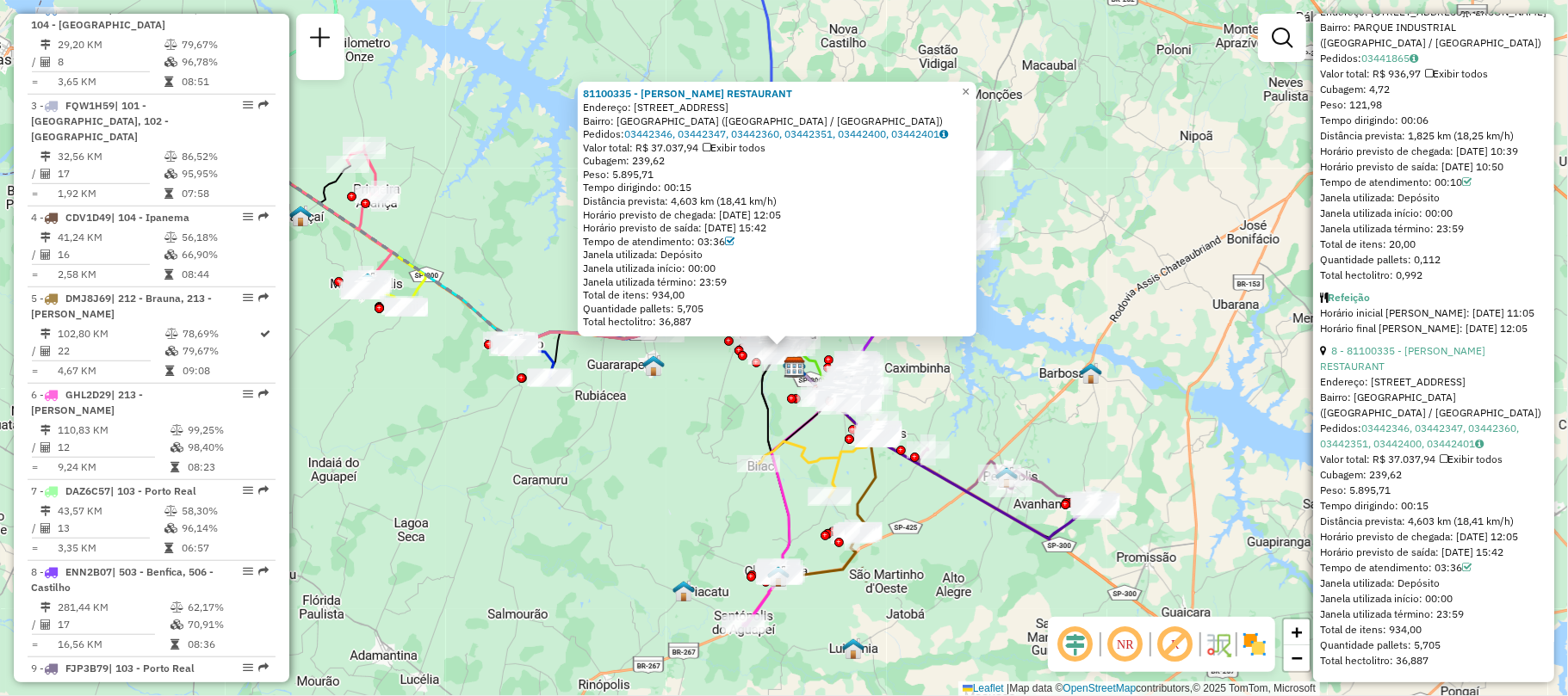
click at [783, 141] on div "Valor total: R$ 37.037,94 Exibir todos" at bounding box center [776, 147] width 388 height 14
click at [774, 136] on link "03442346, 03442347, 03442360, 03442351, 03442400, 03442401" at bounding box center [786, 134] width 324 height 13
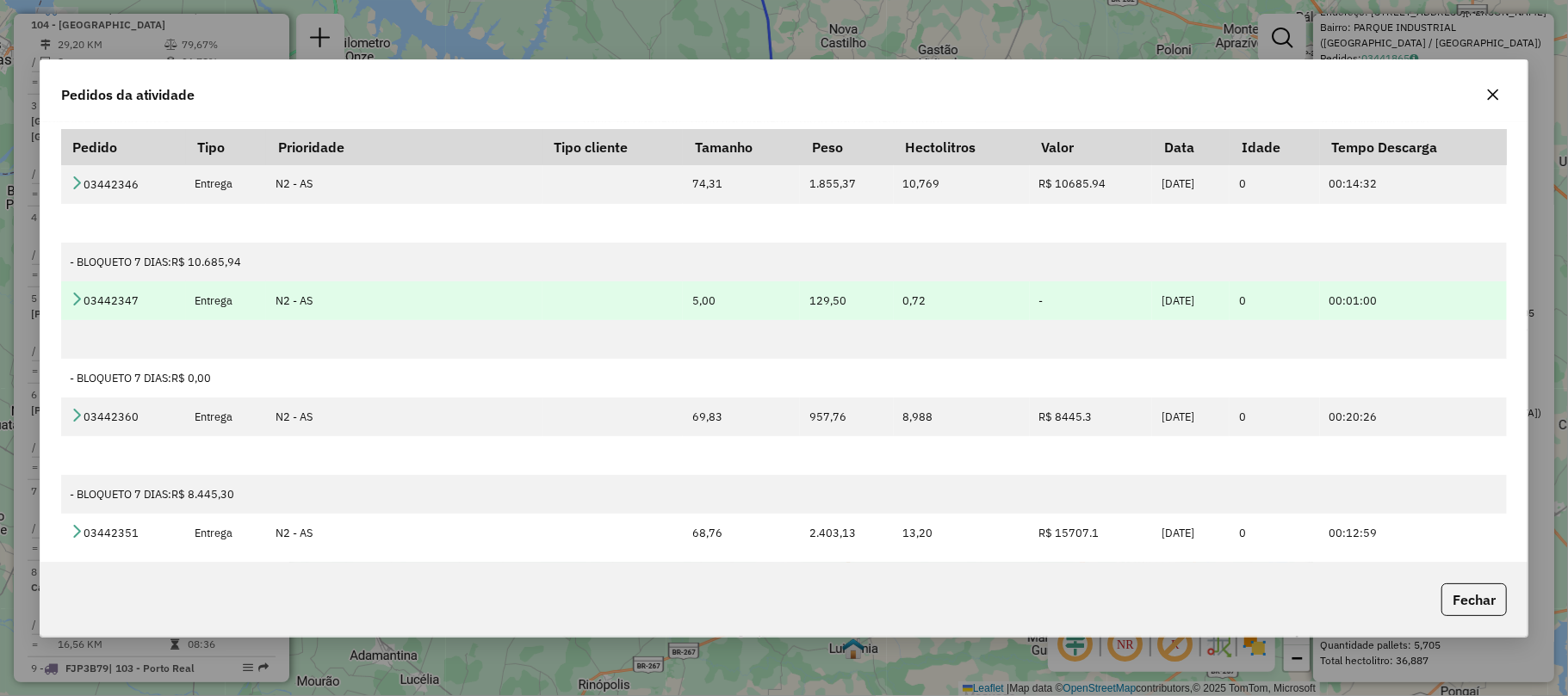
click at [74, 303] on icon at bounding box center [76, 298] width 14 height 14
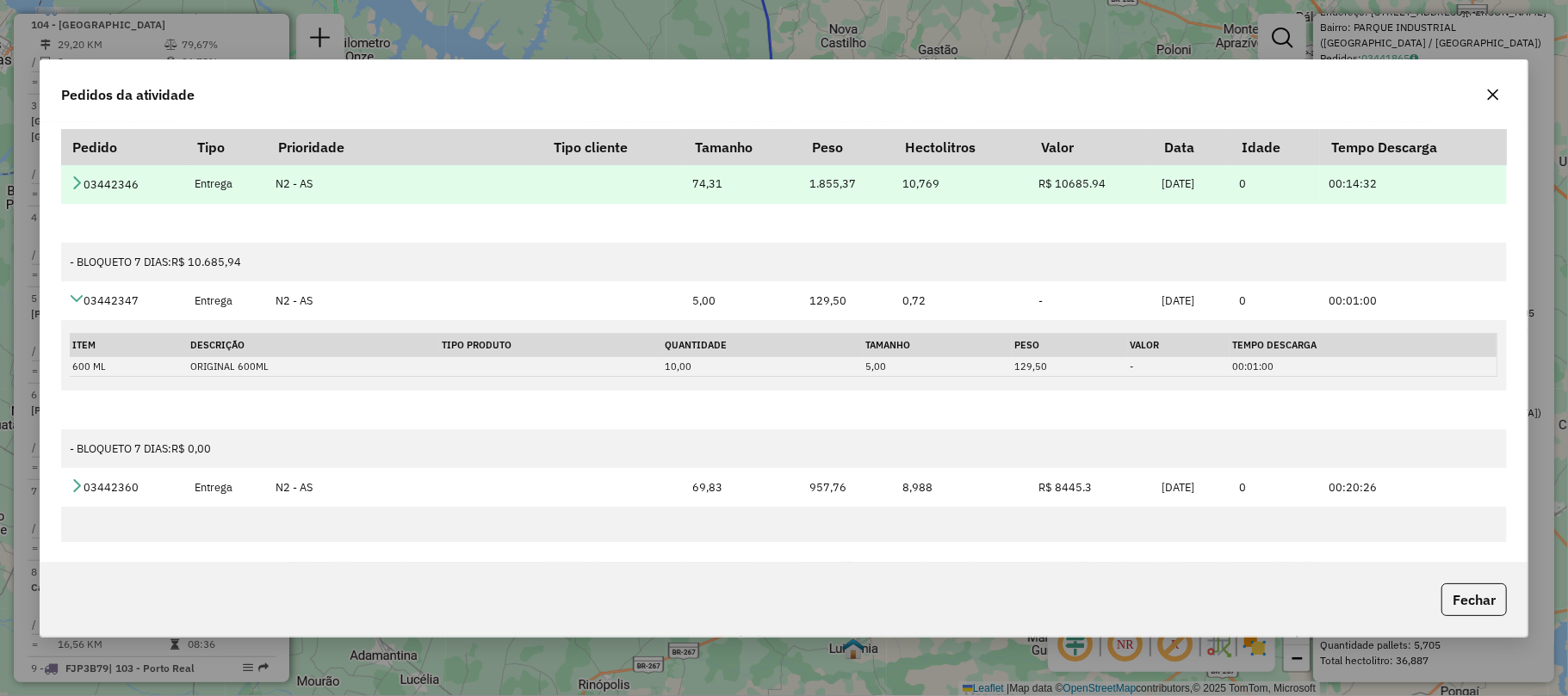
click at [76, 187] on icon at bounding box center [76, 182] width 14 height 14
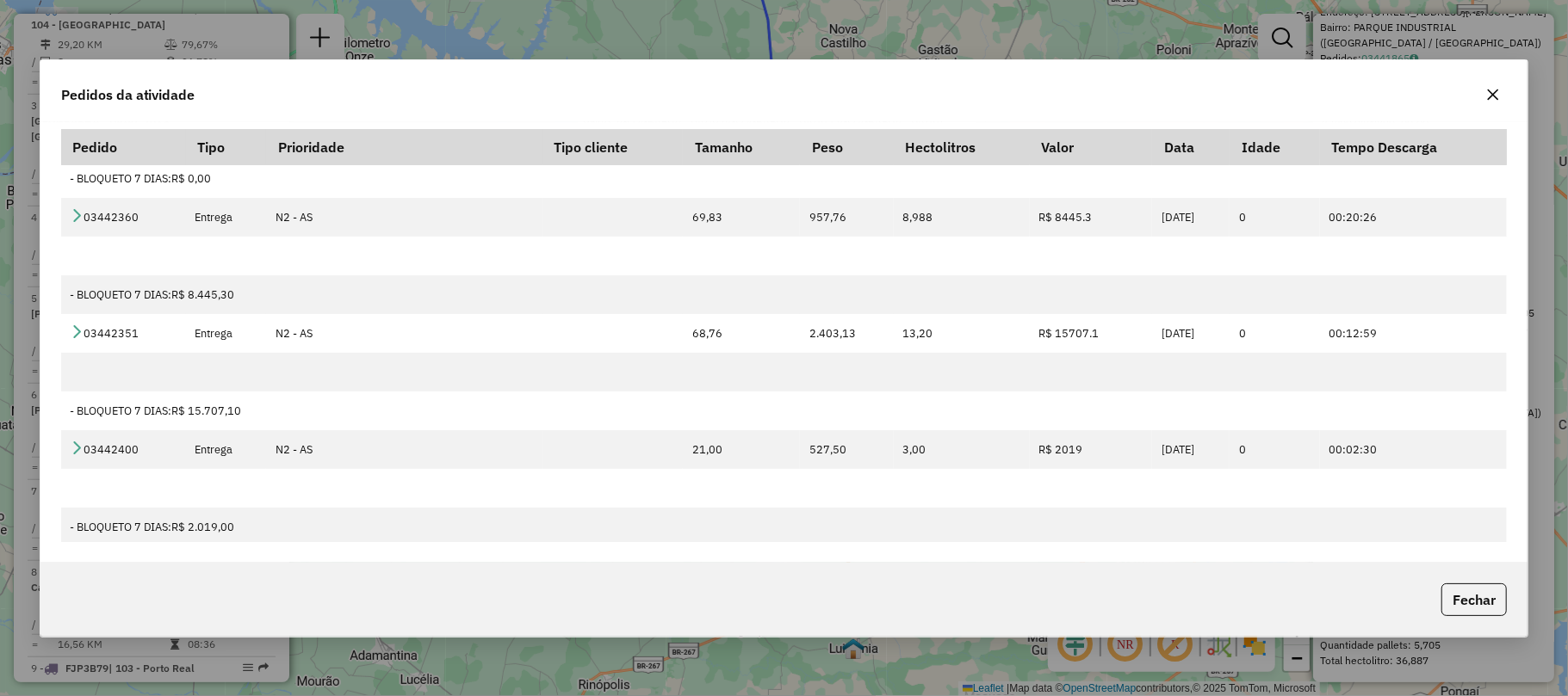
scroll to position [344, 0]
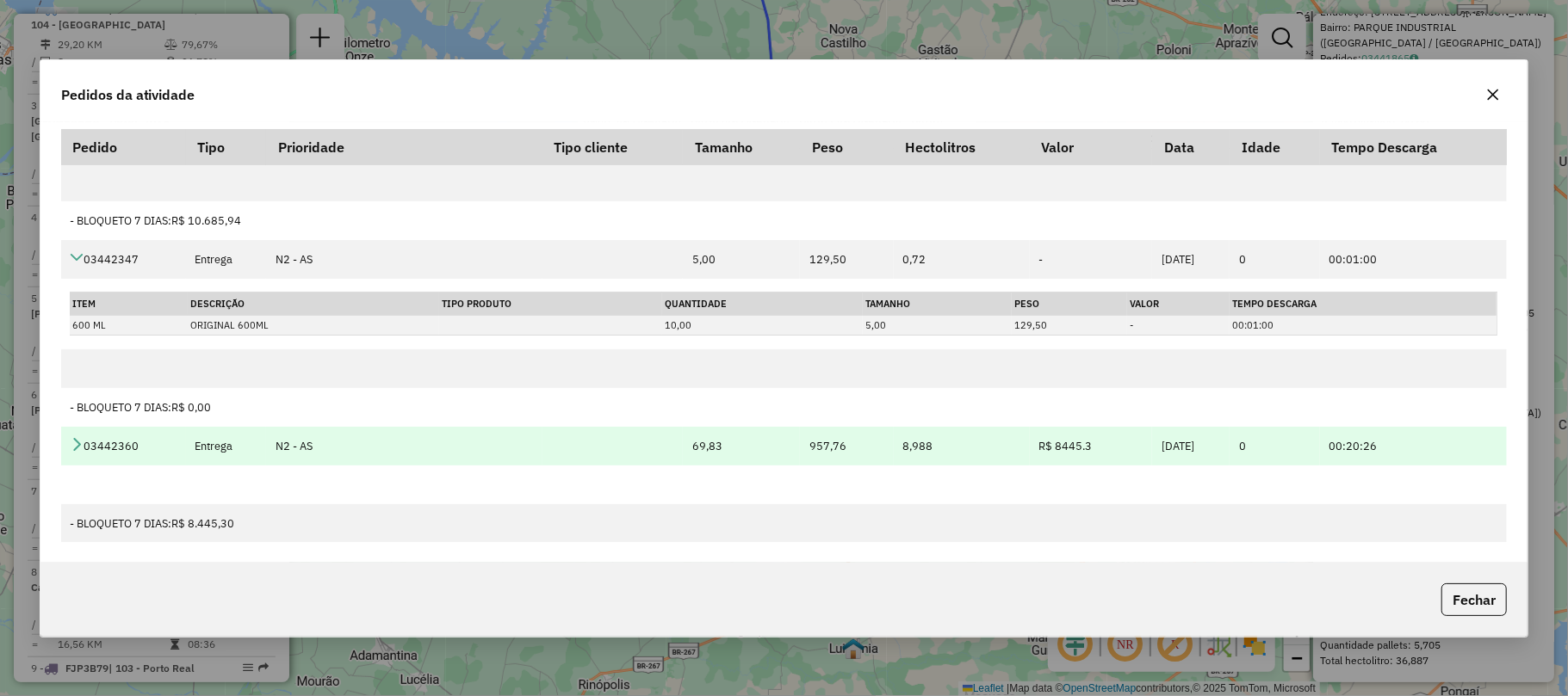
click at [75, 455] on td "03442360" at bounding box center [123, 446] width 125 height 39
click at [80, 451] on icon at bounding box center [76, 443] width 14 height 14
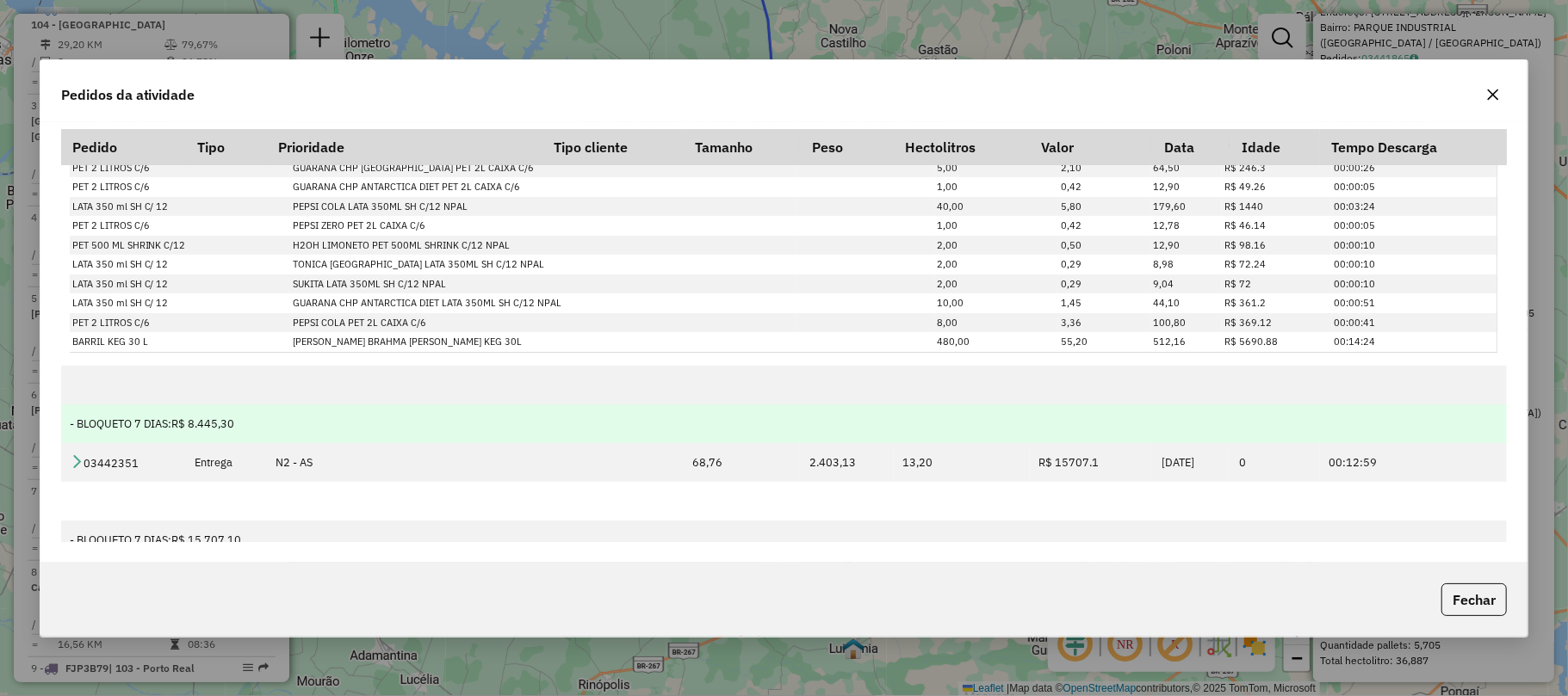
scroll to position [803, 0]
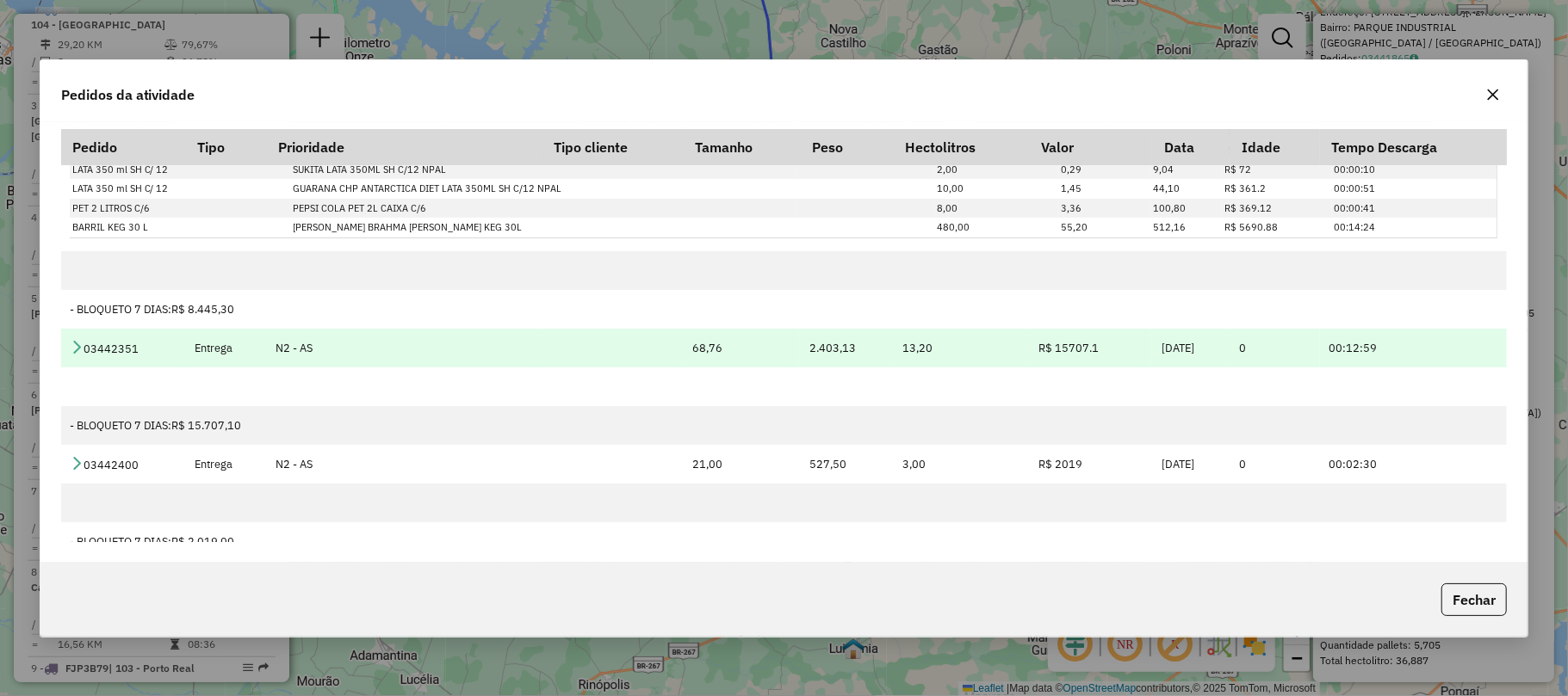
click at [81, 351] on icon at bounding box center [76, 346] width 14 height 14
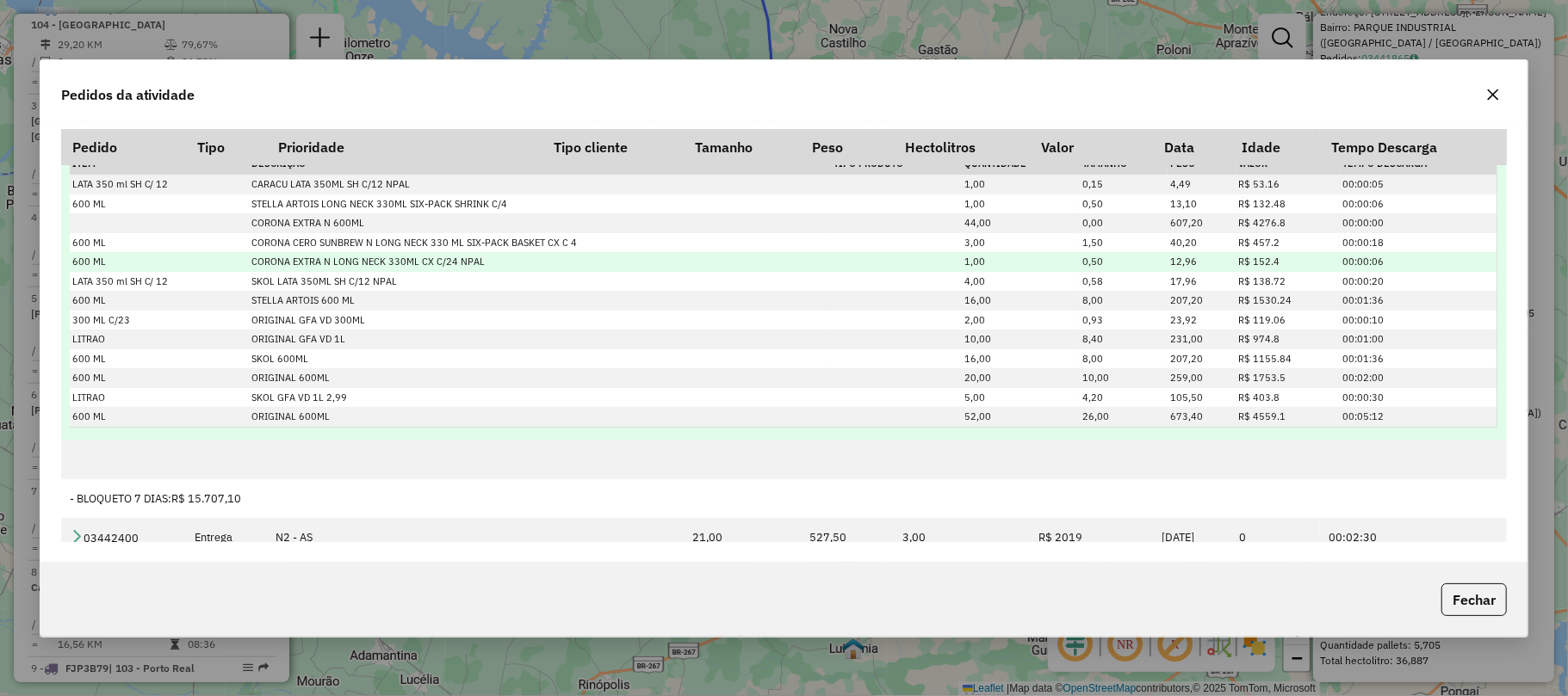
scroll to position [1148, 0]
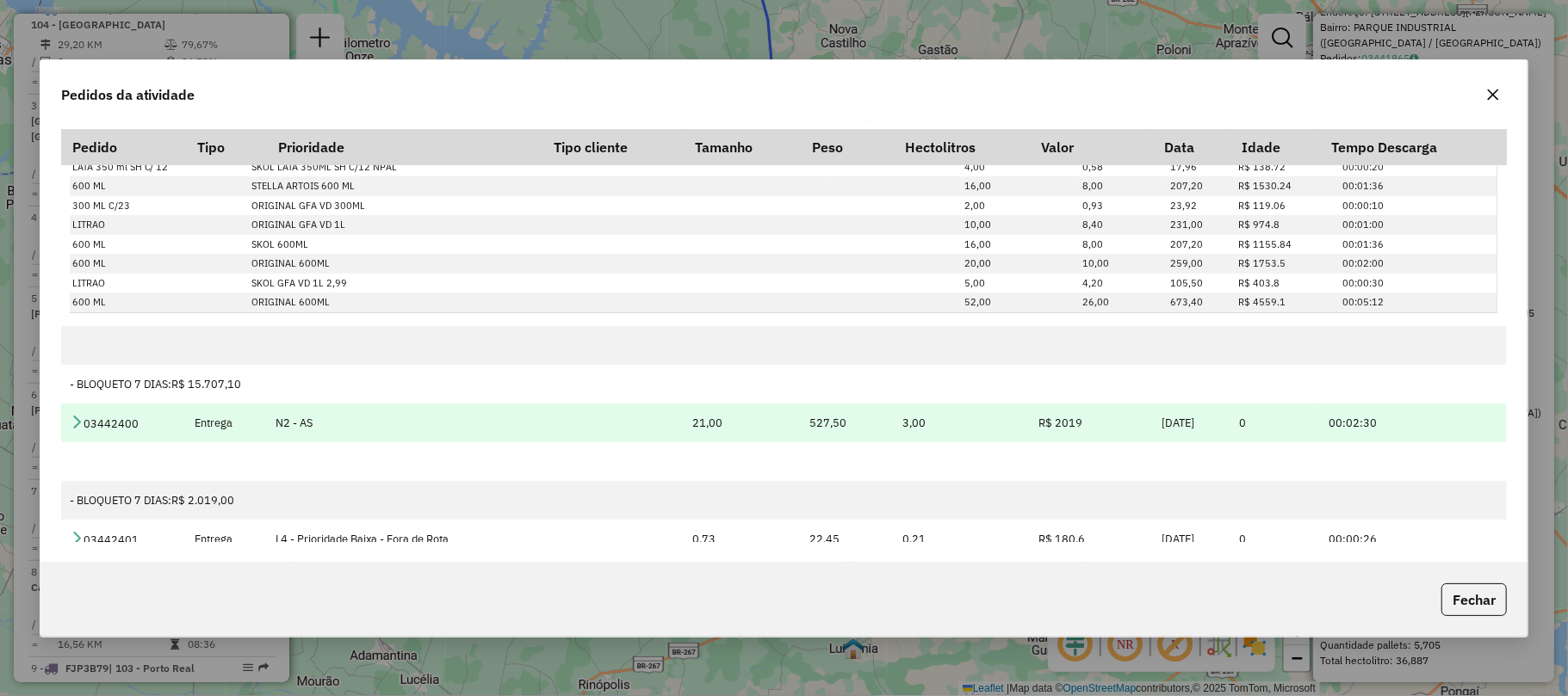
click at [85, 421] on td "03442400" at bounding box center [123, 423] width 125 height 39
click at [80, 421] on icon at bounding box center [76, 422] width 14 height 14
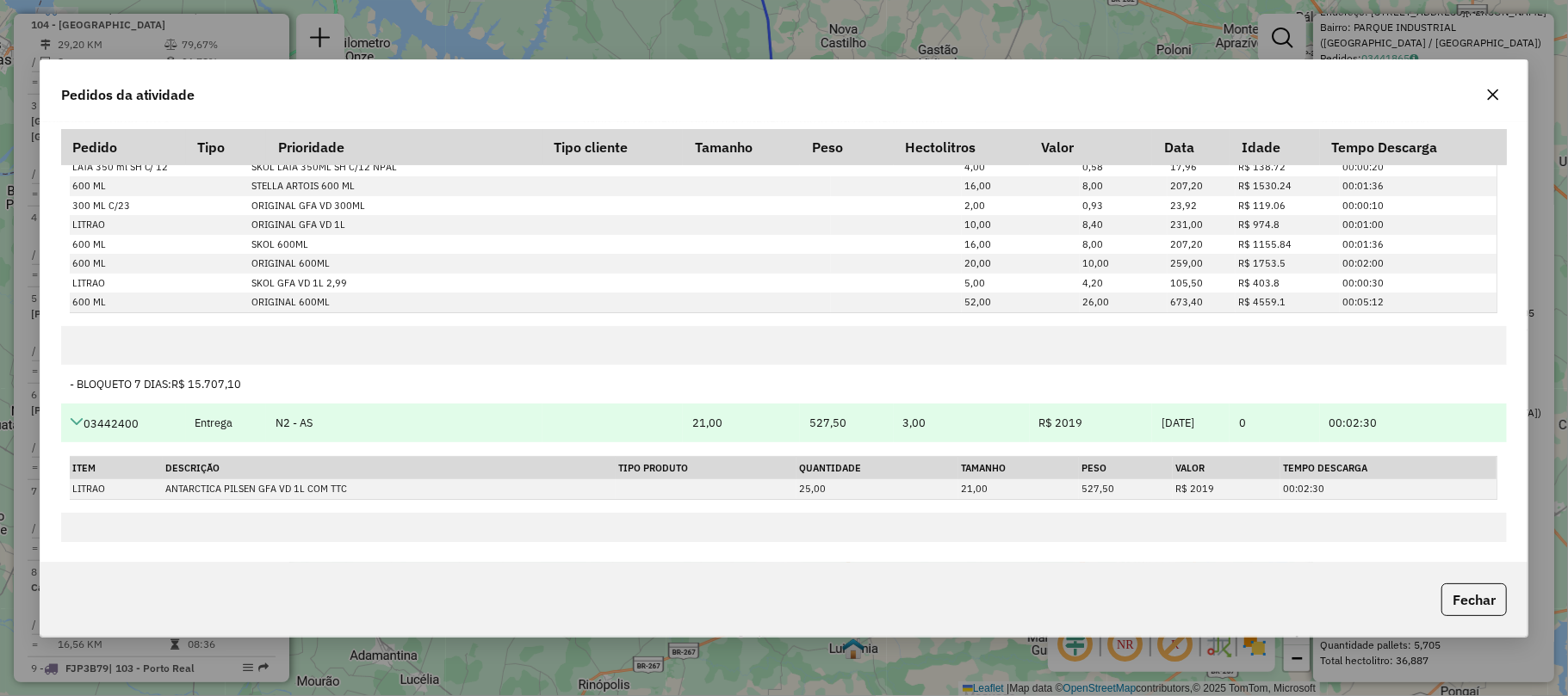
scroll to position [1317, 0]
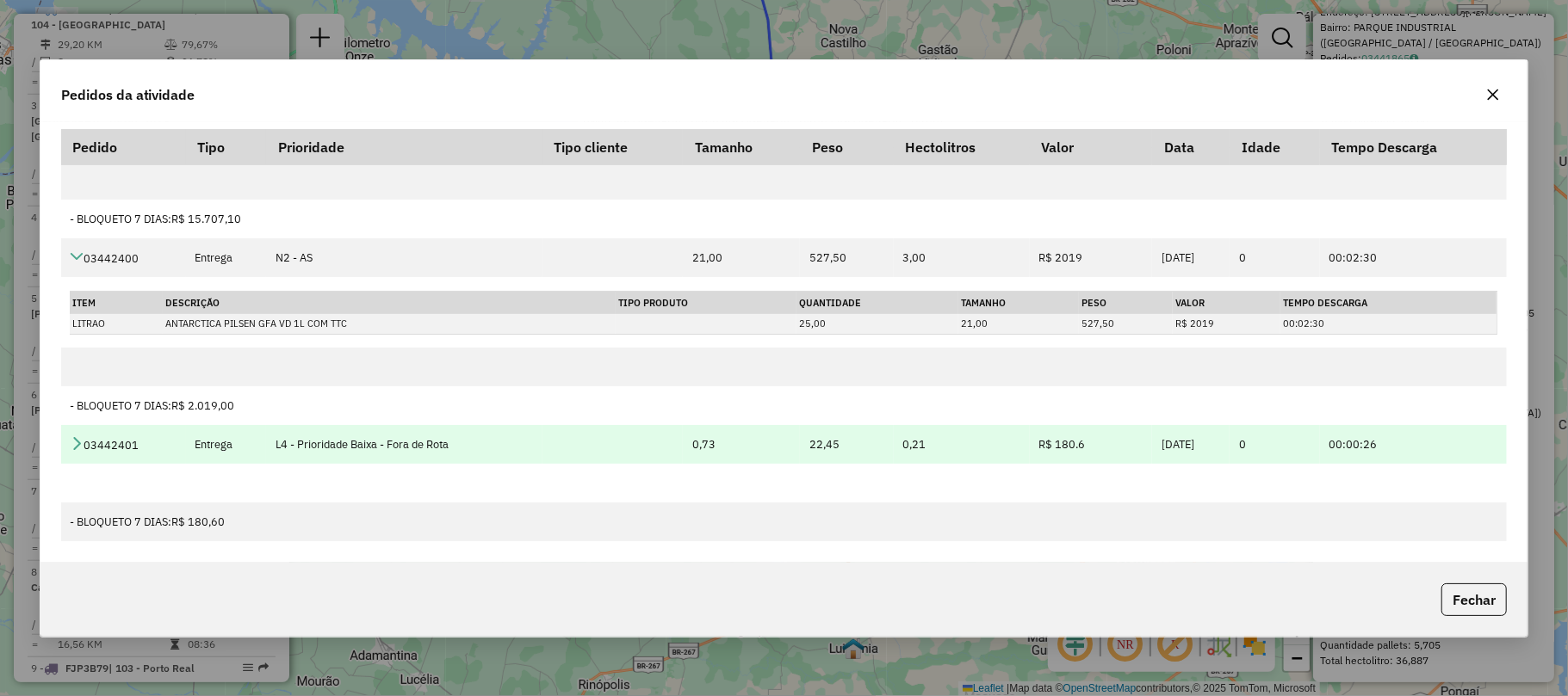
click at [75, 437] on icon at bounding box center [76, 442] width 14 height 14
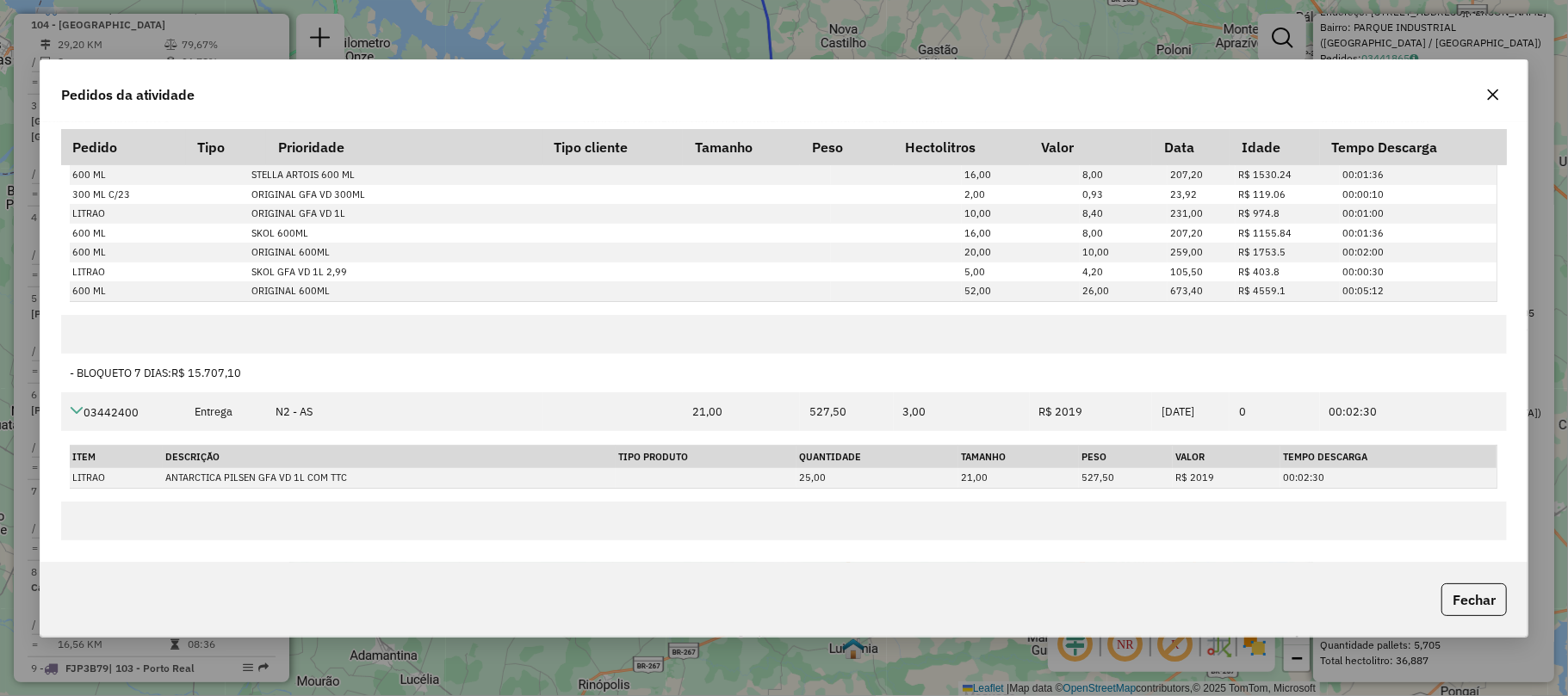
scroll to position [930, 0]
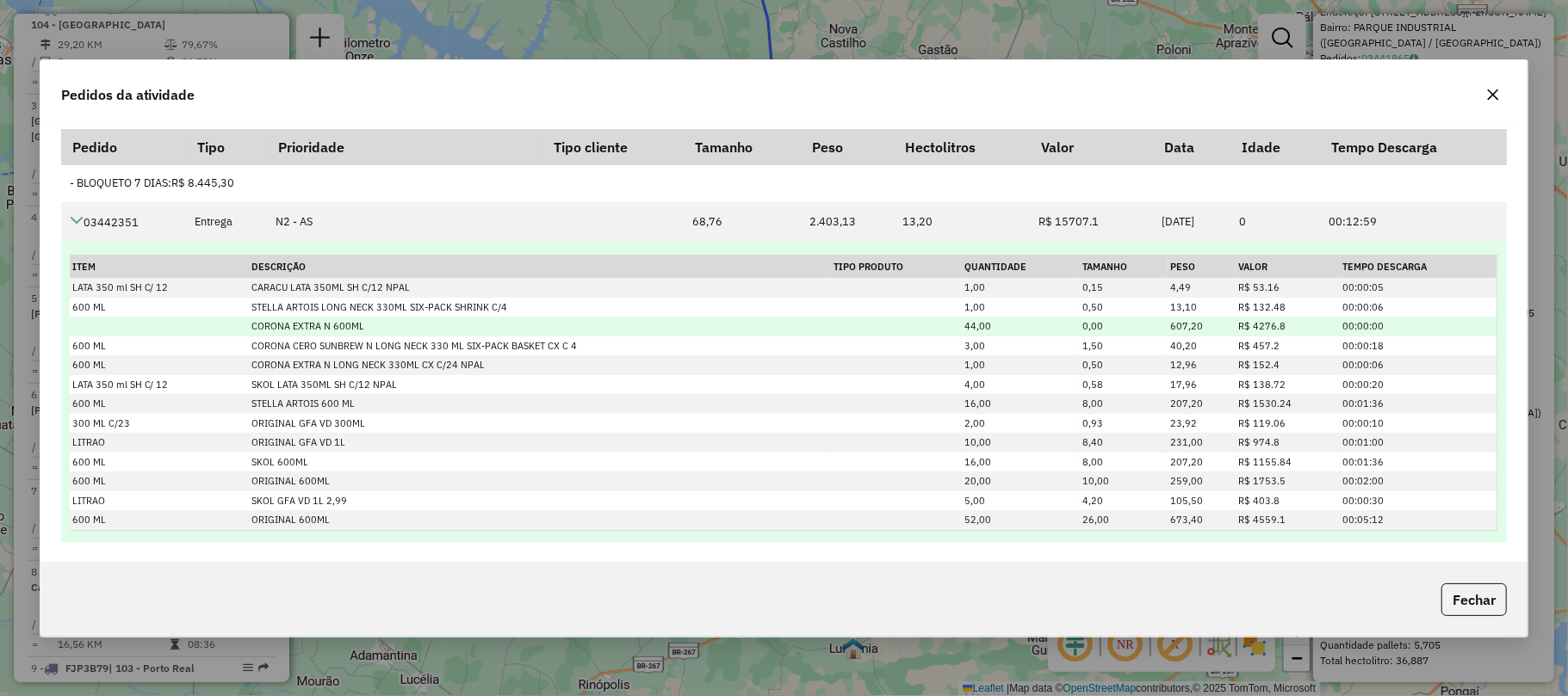
click at [1084, 331] on td "0,00" at bounding box center [1124, 327] width 88 height 20
drag, startPoint x: 1073, startPoint y: 327, endPoint x: 1134, endPoint y: 333, distance: 61.3
click at [1134, 333] on td "0,00" at bounding box center [1124, 327] width 88 height 20
click at [1080, 333] on td "0,00" at bounding box center [1124, 327] width 88 height 20
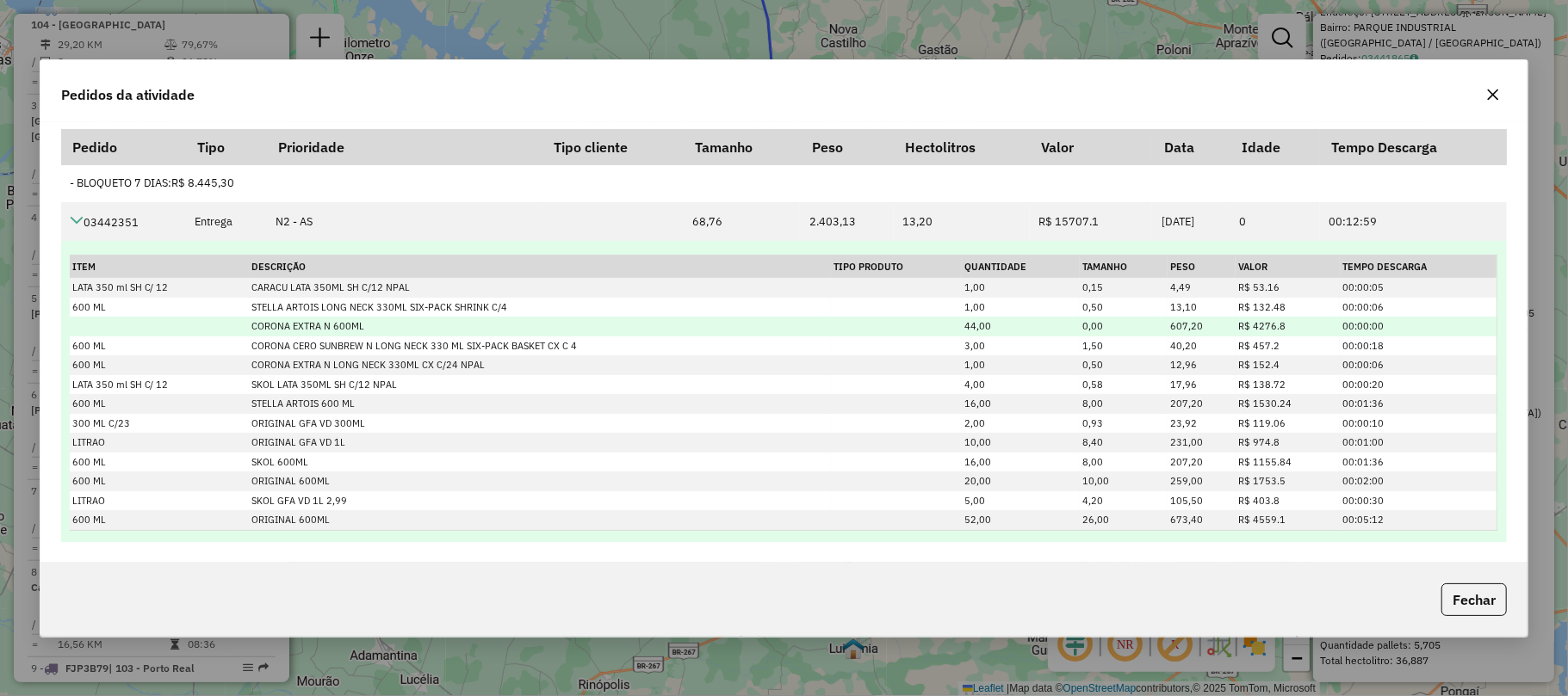
click at [1080, 333] on td "0,00" at bounding box center [1124, 327] width 88 height 20
